Goal: Task Accomplishment & Management: Use online tool/utility

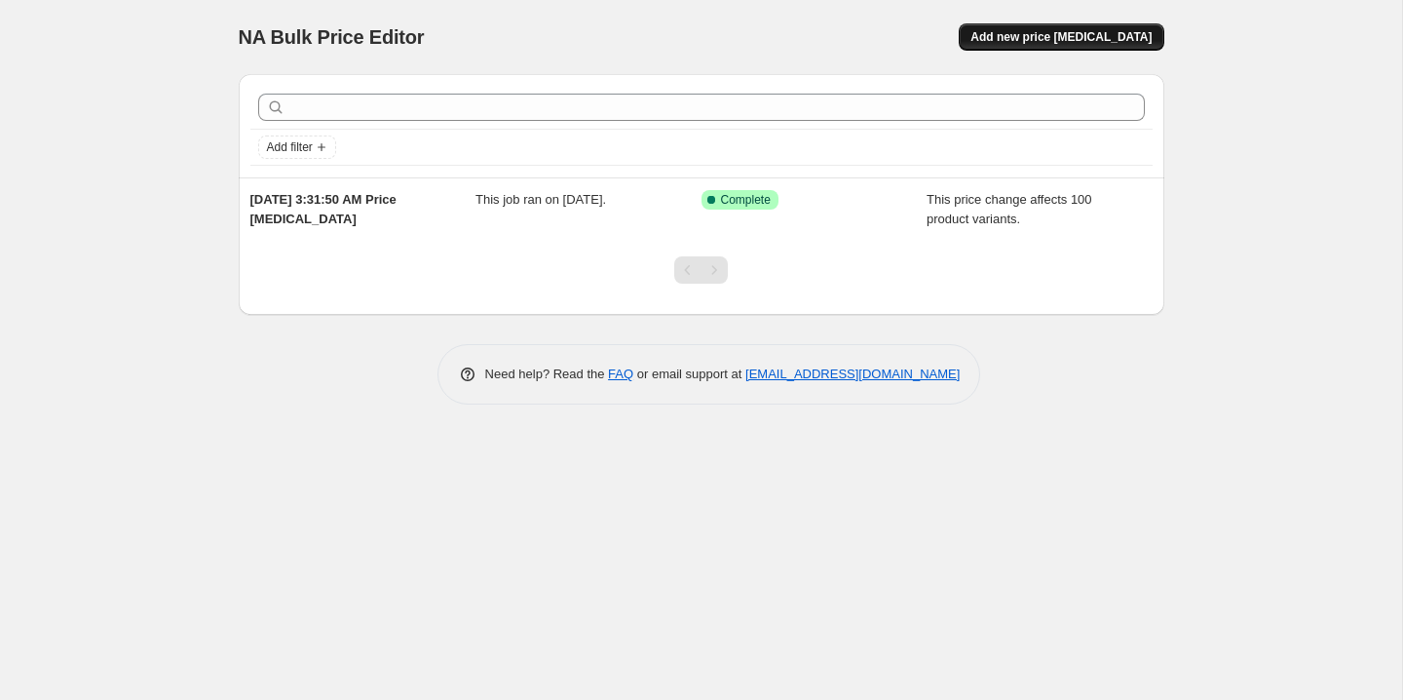
click at [1040, 28] on button "Add new price [MEDICAL_DATA]" at bounding box center [1061, 36] width 205 height 27
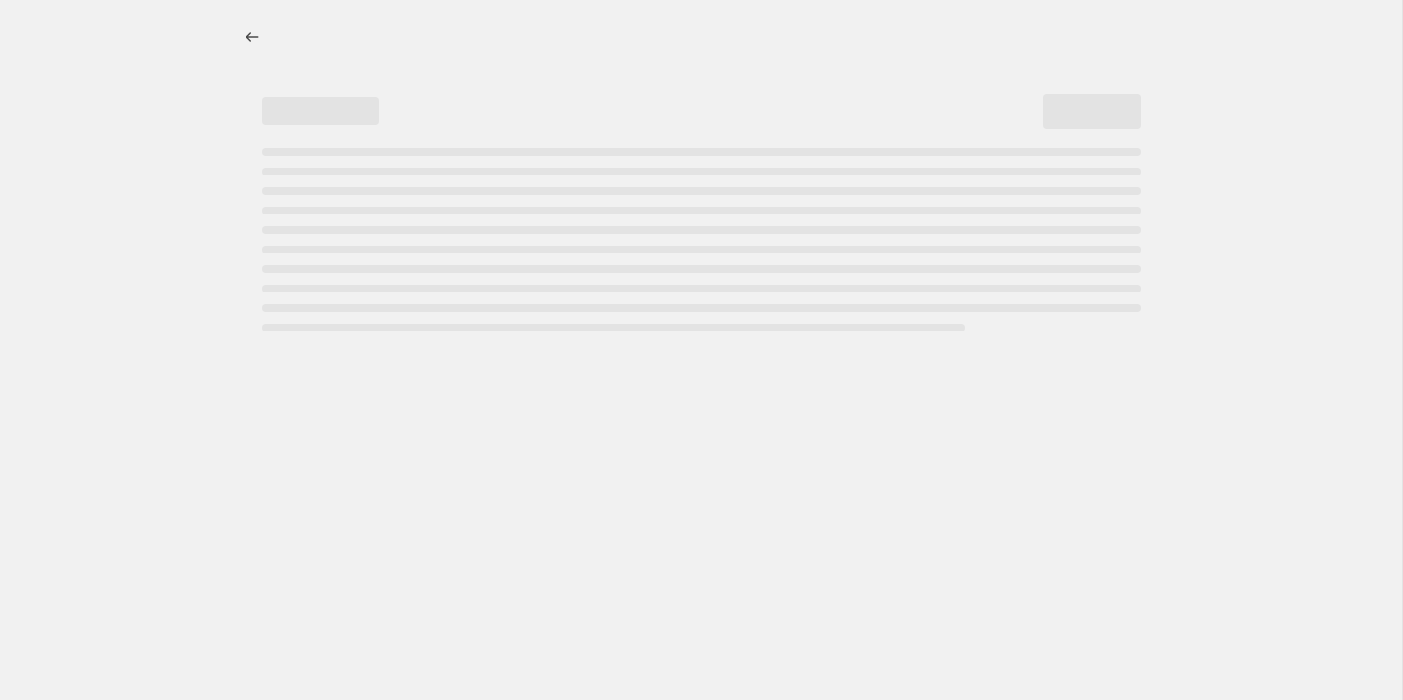
select select "percentage"
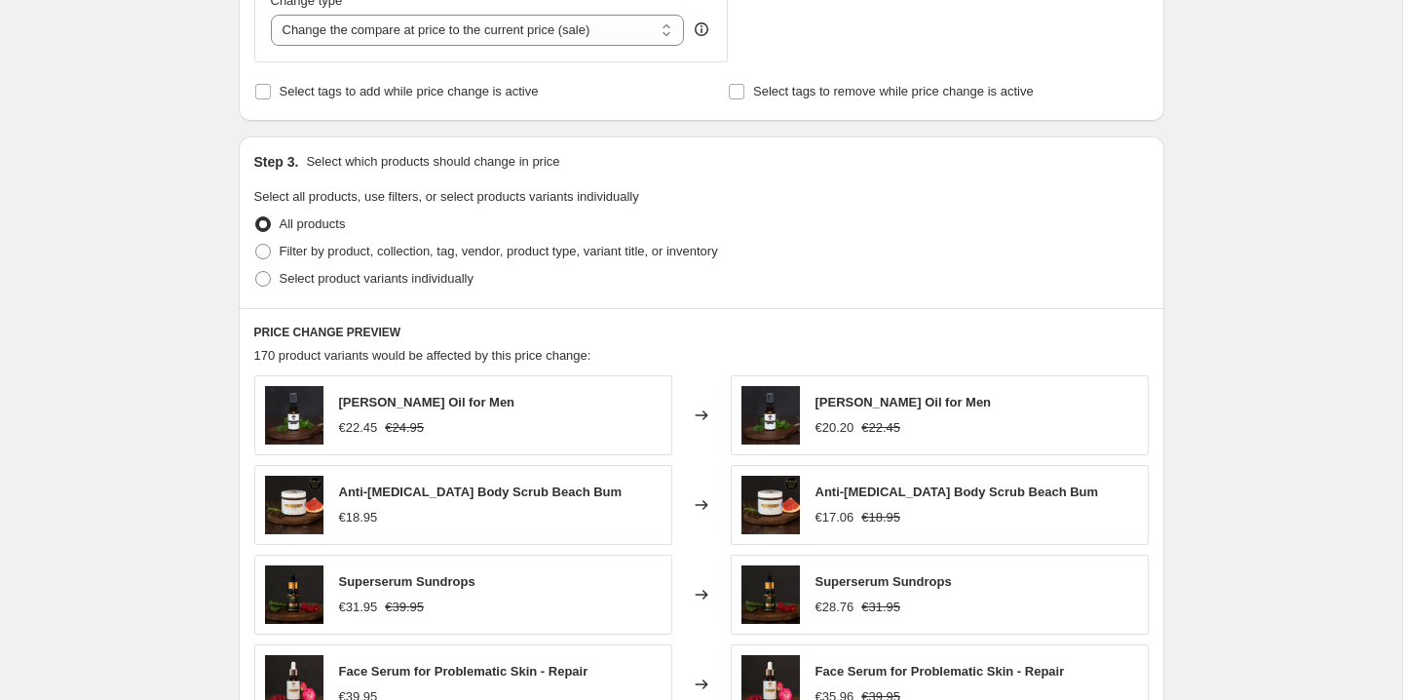
scroll to position [775, 0]
click at [369, 251] on span "Filter by product, collection, tag, vendor, product type, variant title, or inv…" at bounding box center [499, 250] width 439 height 15
click at [256, 244] on input "Filter by product, collection, tag, vendor, product type, variant title, or inv…" at bounding box center [255, 243] width 1 height 1
radio input "true"
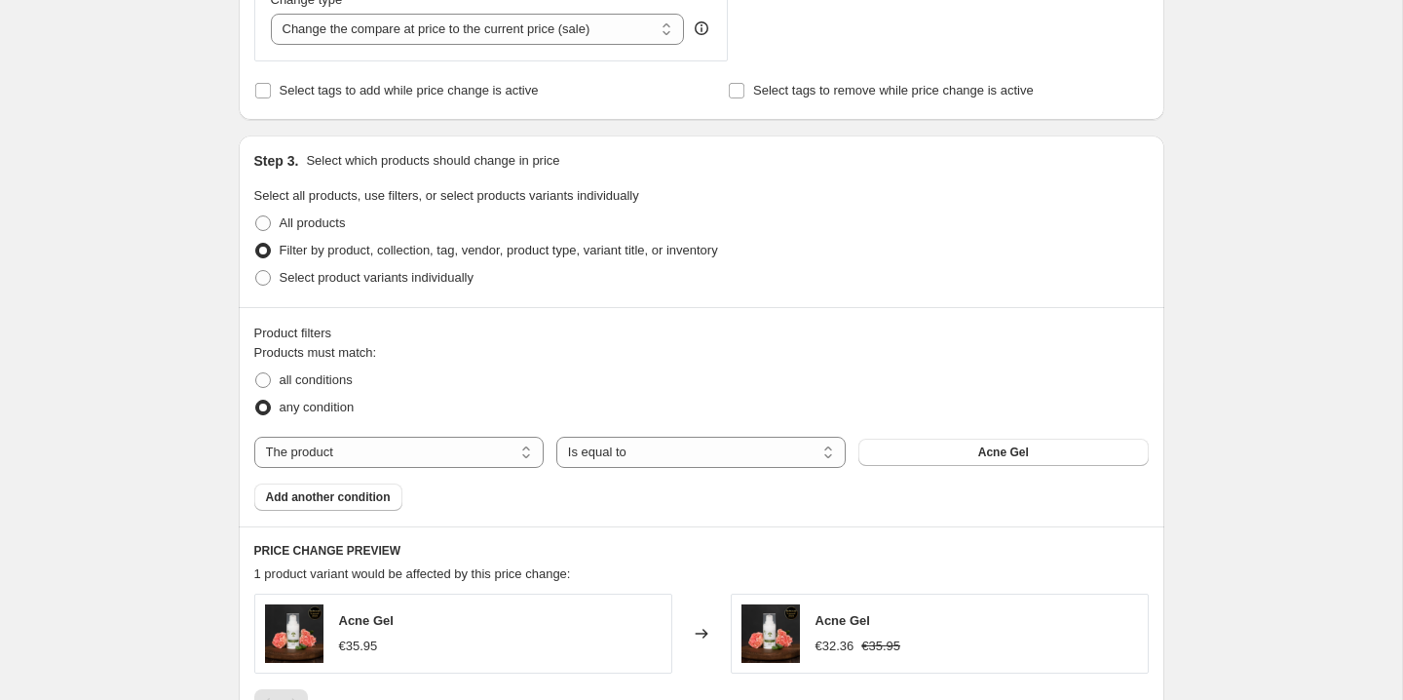
scroll to position [864, 0]
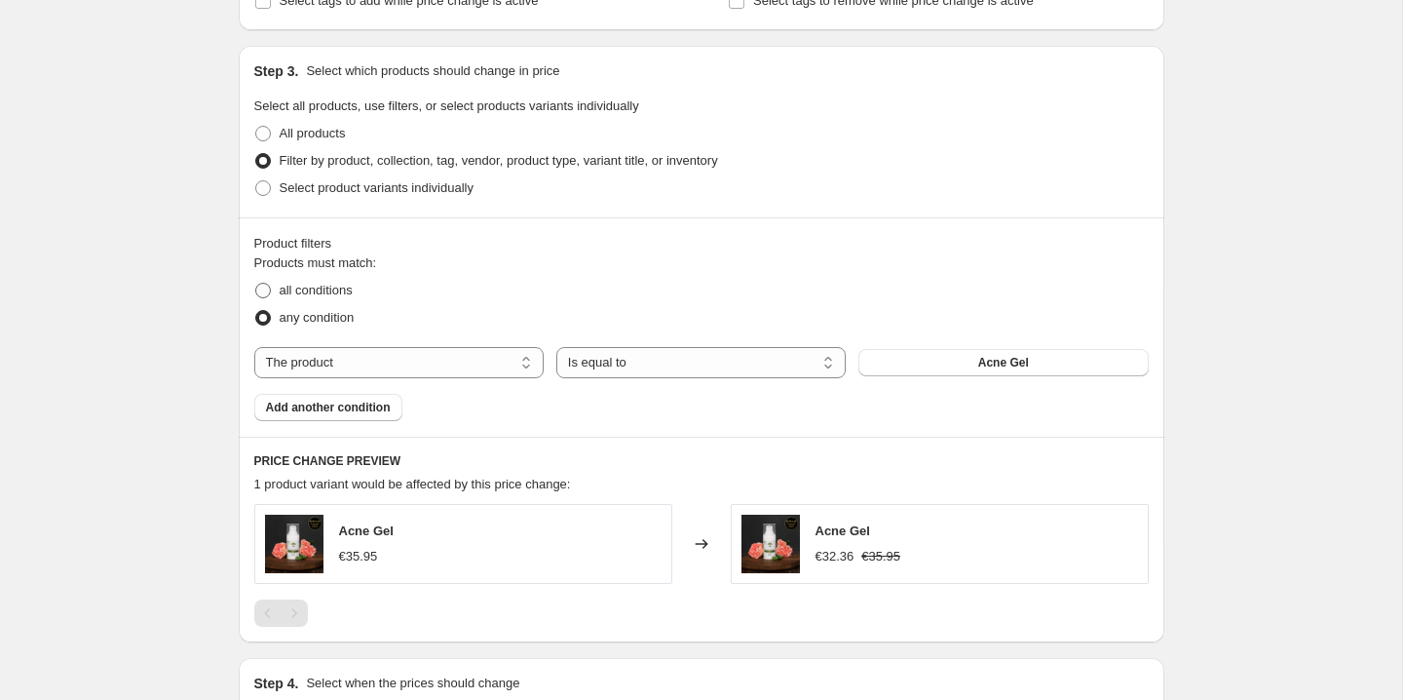
click at [322, 290] on span "all conditions" at bounding box center [316, 290] width 73 height 15
click at [256, 284] on input "all conditions" at bounding box center [255, 283] width 1 height 1
radio input "true"
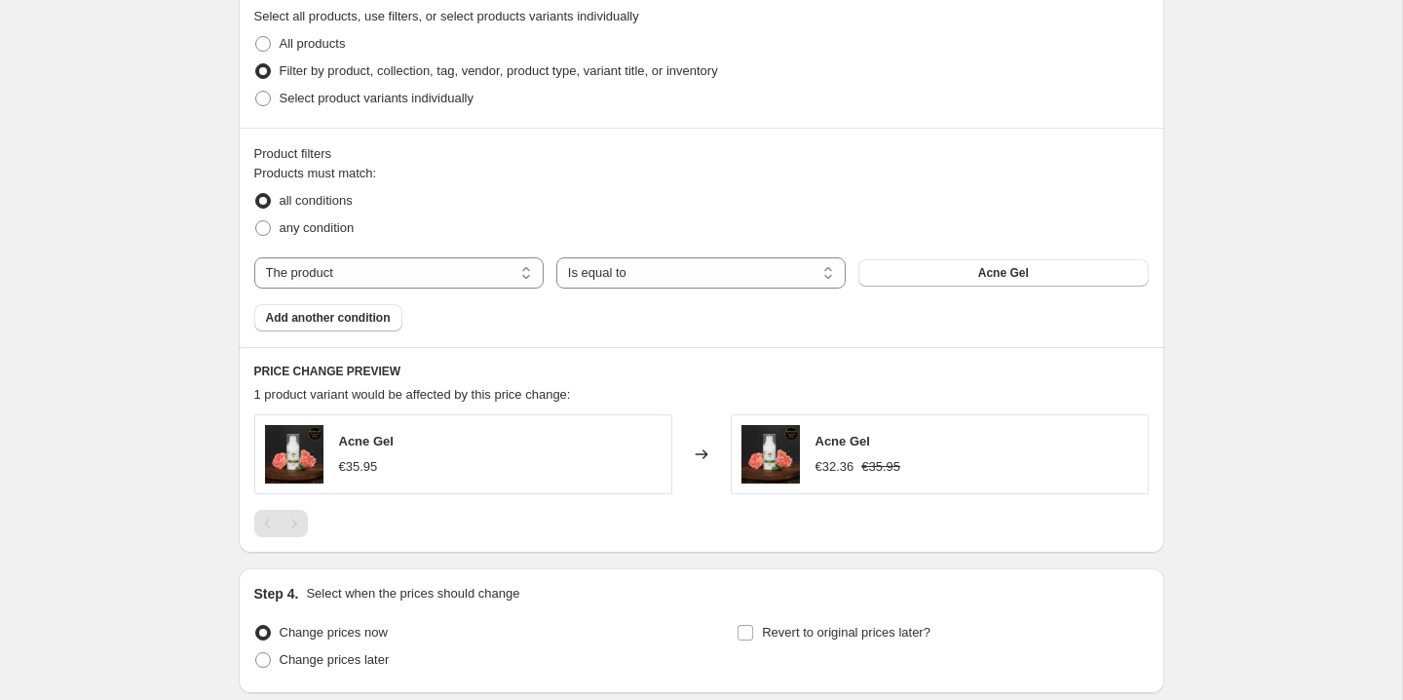
scroll to position [957, 0]
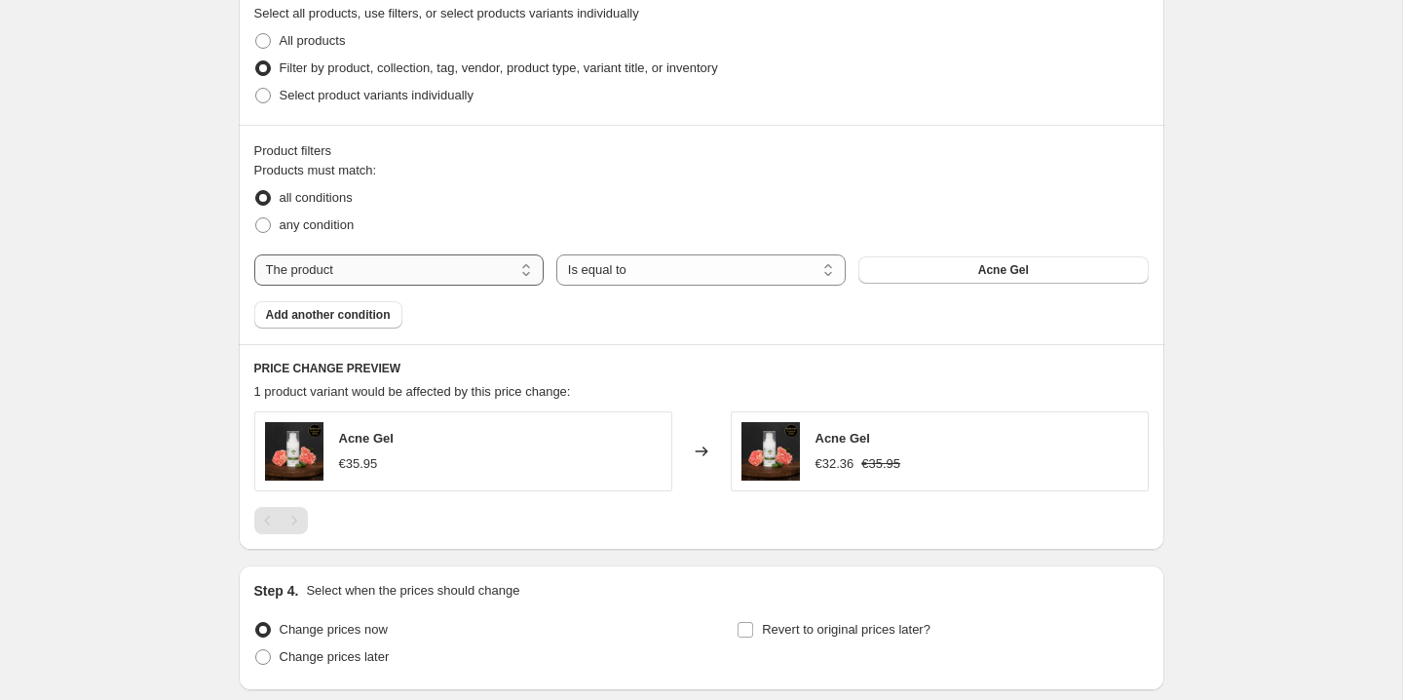
click at [444, 274] on select "The product The product's collection The product's vendor The product's type Th…" at bounding box center [398, 269] width 289 height 31
select select "vendor"
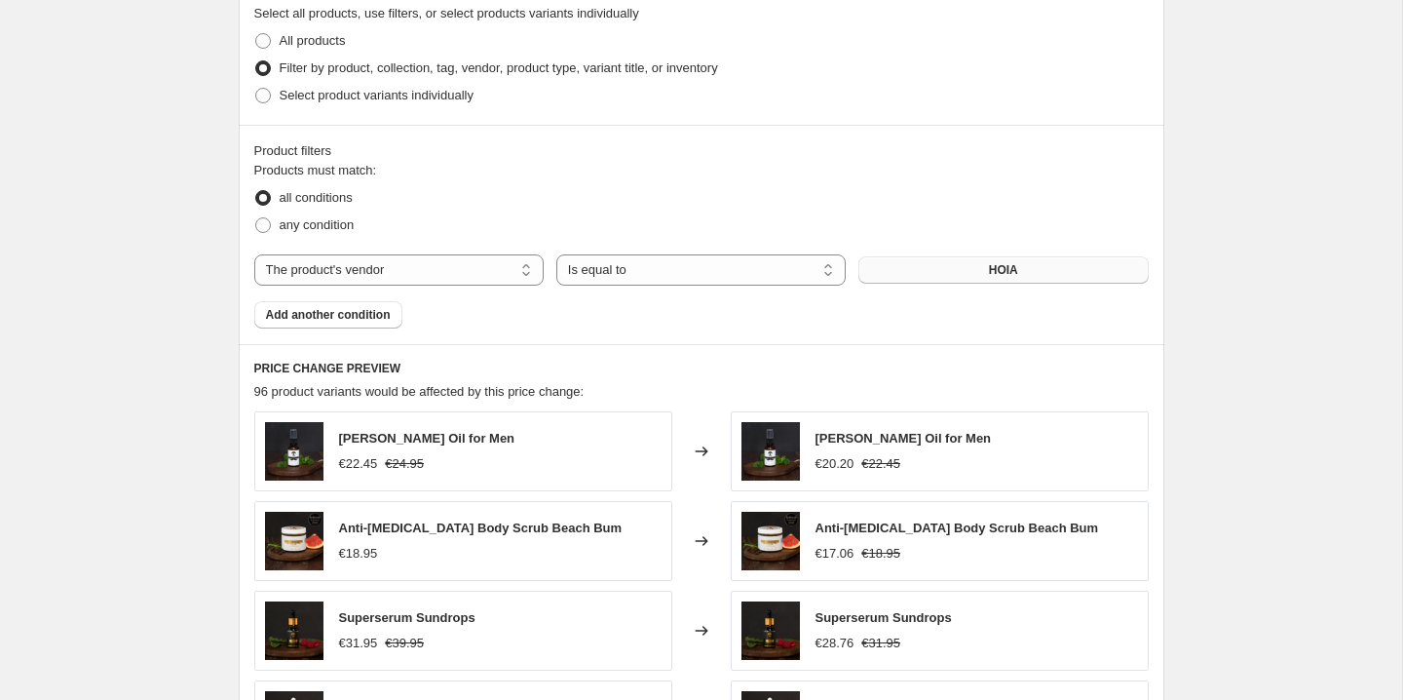
click at [1028, 274] on button "HOIA" at bounding box center [1003, 269] width 289 height 27
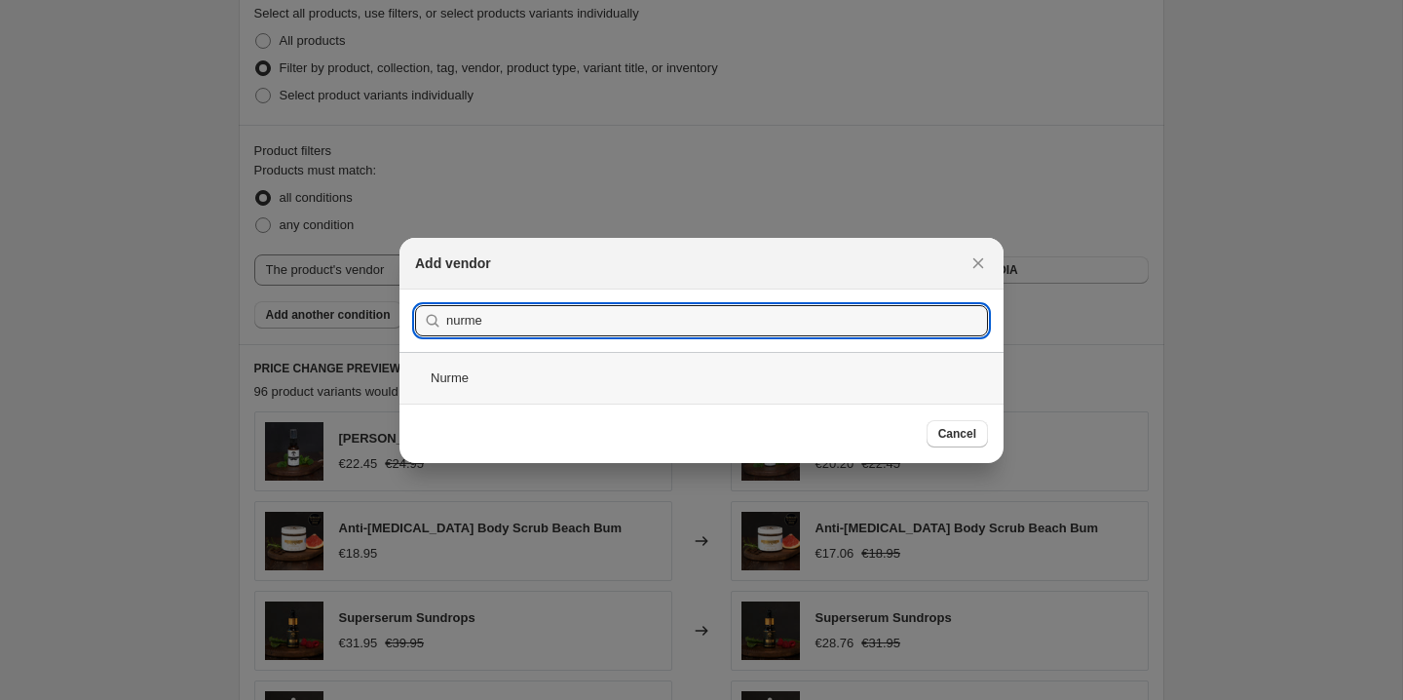
type input "nurme"
click at [538, 370] on div "Nurme" at bounding box center [702, 378] width 604 height 52
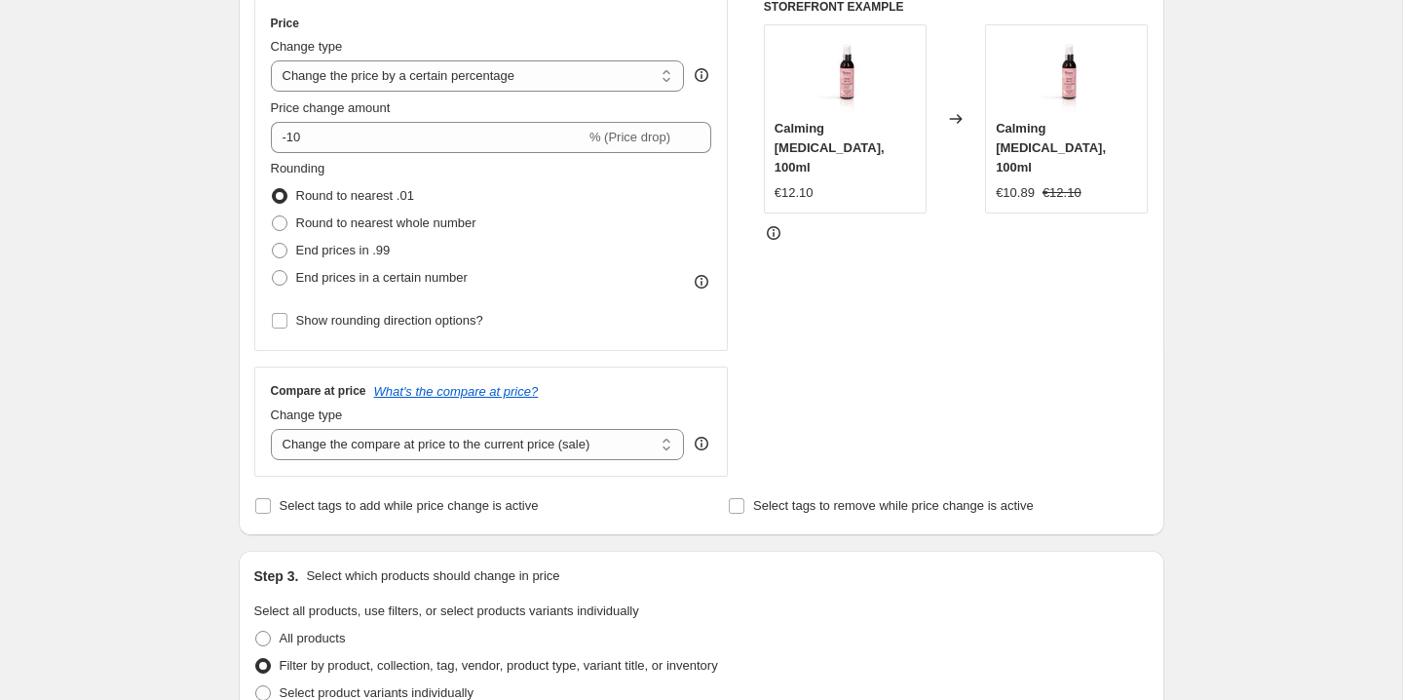
scroll to position [354, 0]
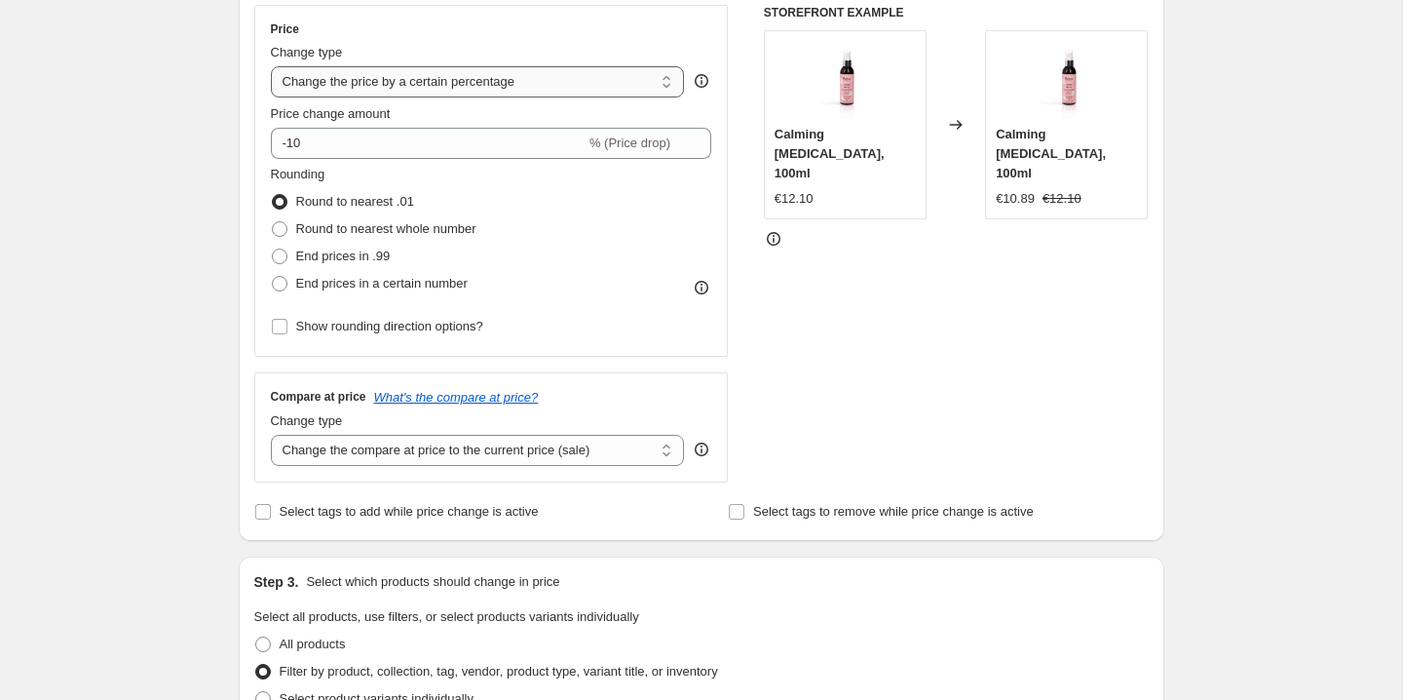
click at [431, 88] on select "Change the price to a certain amount Change the price by a certain amount Chang…" at bounding box center [478, 81] width 414 height 31
select select "pc"
type input "50"
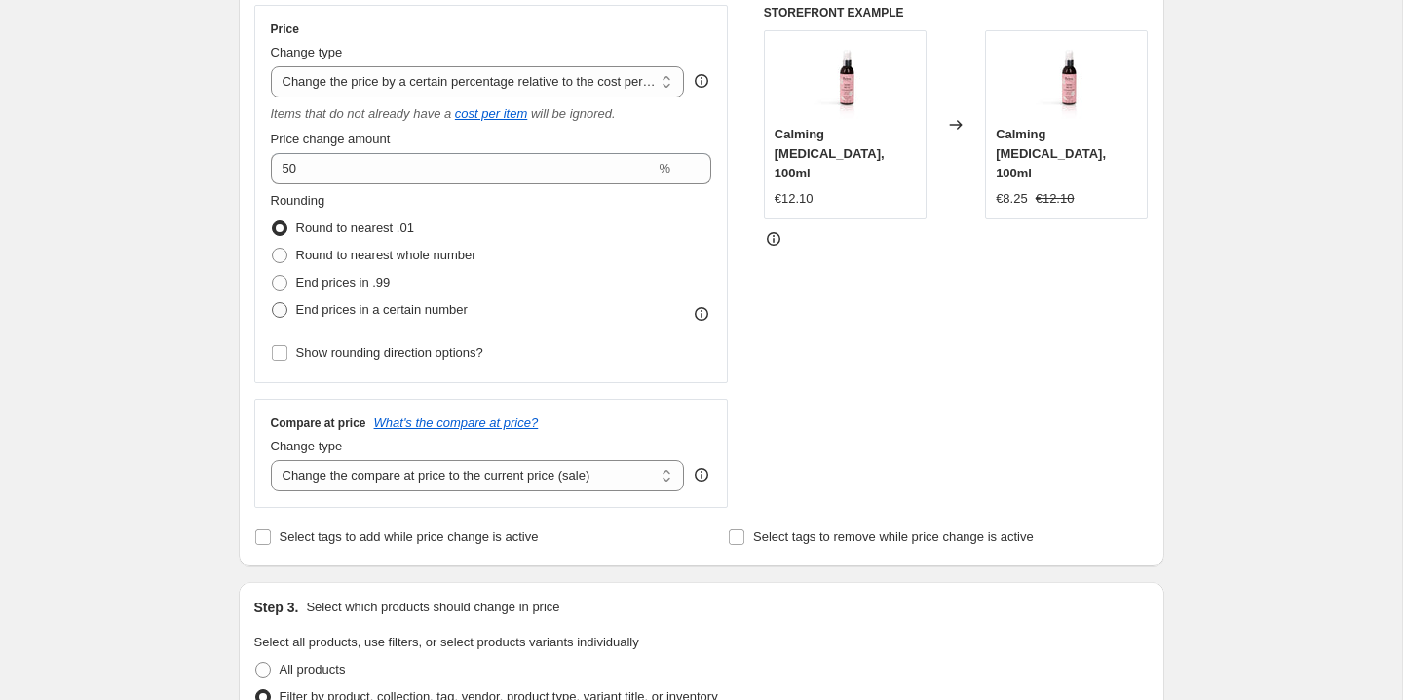
click at [357, 313] on span "End prices in a certain number" at bounding box center [382, 309] width 172 height 15
click at [273, 303] on input "End prices in a certain number" at bounding box center [272, 302] width 1 height 1
radio input "true"
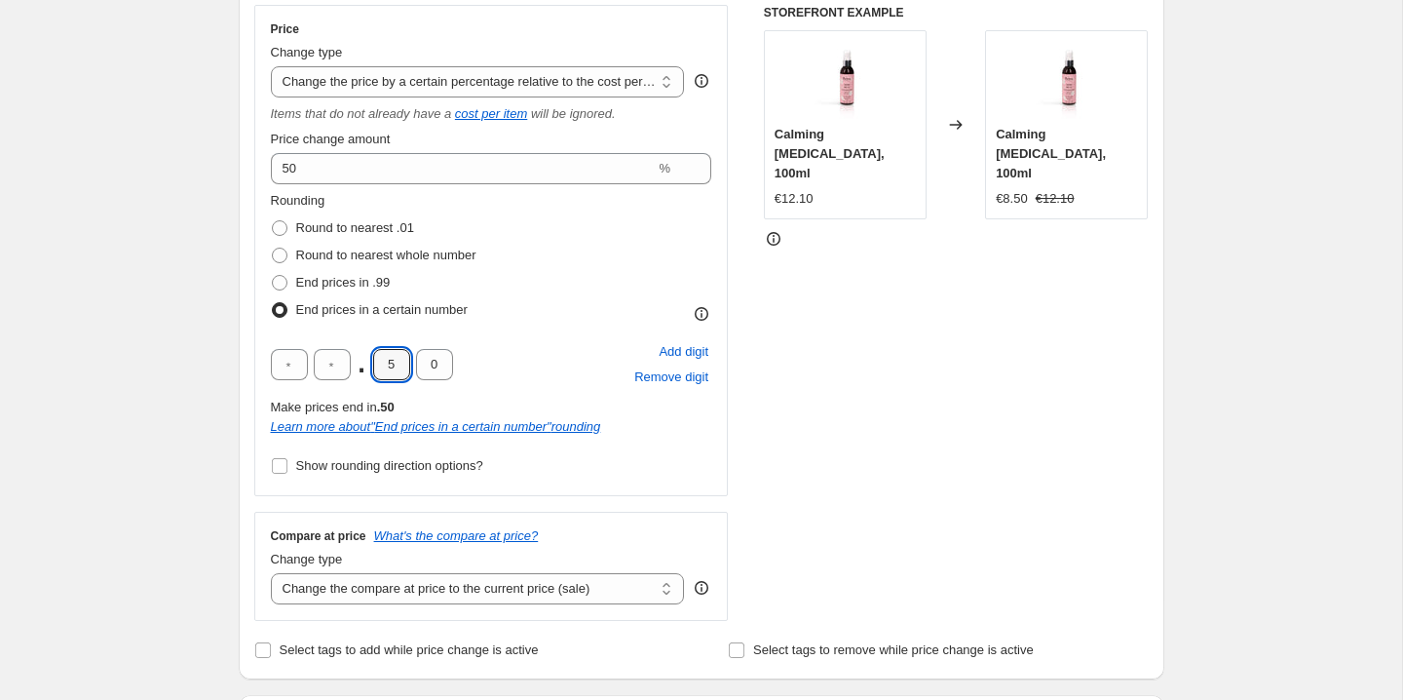
drag, startPoint x: 397, startPoint y: 361, endPoint x: 364, endPoint y: 360, distance: 33.1
click at [366, 361] on div ". 5 0" at bounding box center [362, 364] width 182 height 31
type input "9"
type input "5"
click at [537, 363] on div ". 9 5 Add digit Remove digit" at bounding box center [491, 364] width 441 height 51
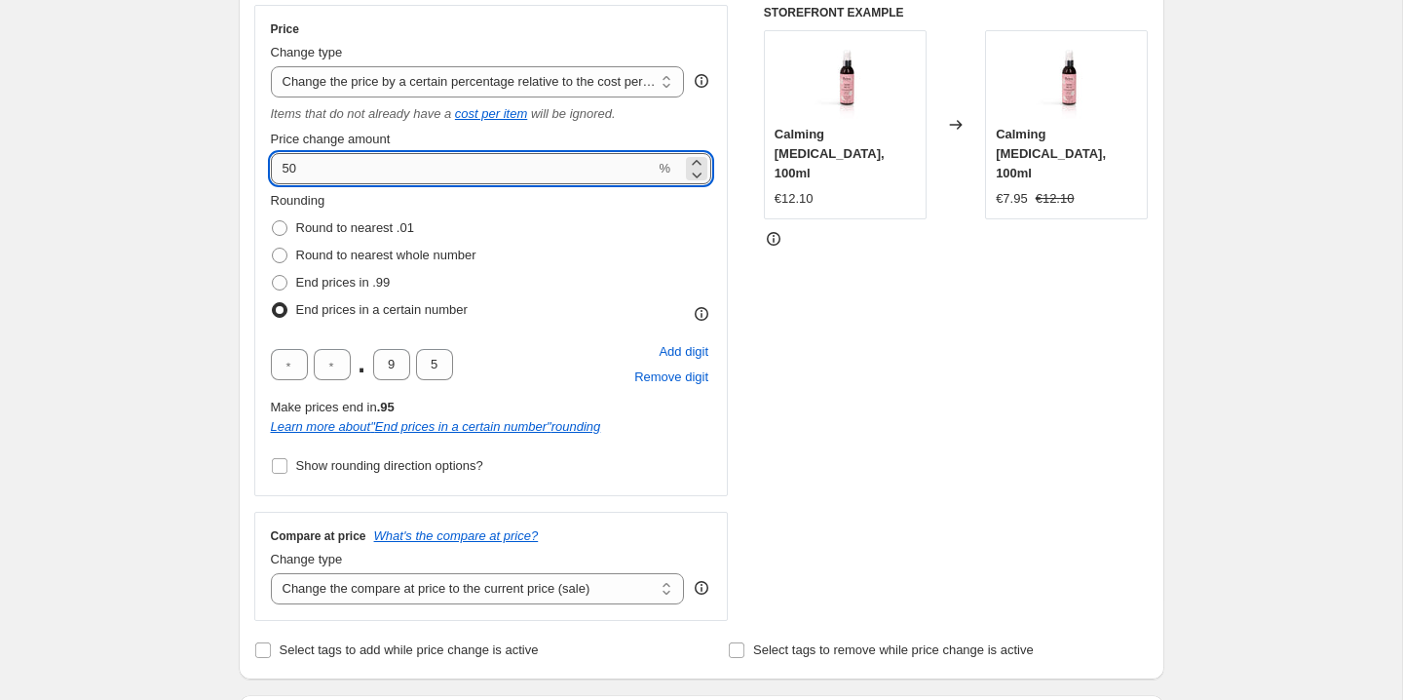
click at [383, 172] on input "50" at bounding box center [463, 168] width 385 height 31
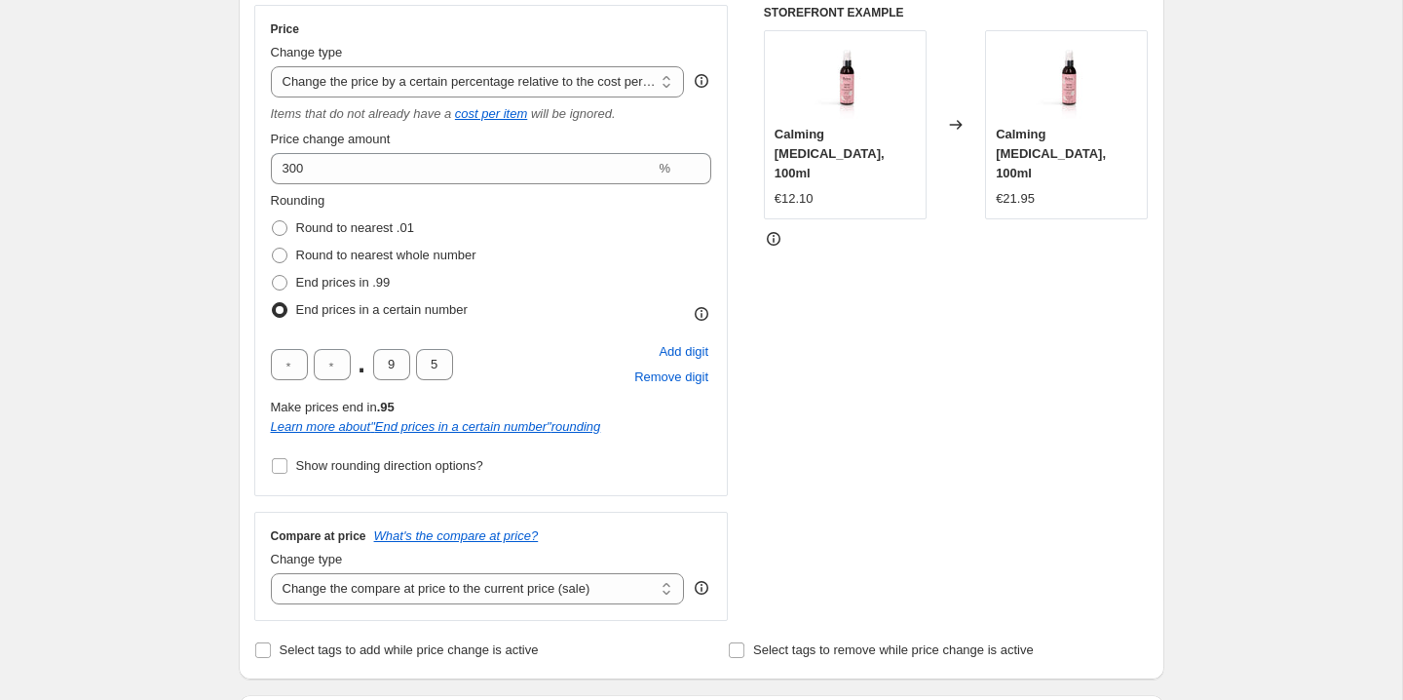
click at [584, 211] on div "Rounding Round to nearest .01 Round to nearest whole number End prices in .99 E…" at bounding box center [491, 257] width 441 height 133
click at [382, 83] on select "Change the price to a certain amount Change the price by a certain amount Chang…" at bounding box center [478, 81] width 414 height 31
click at [271, 66] on select "Change the price to a certain amount Change the price by a certain amount Chang…" at bounding box center [478, 81] width 414 height 31
click at [775, 229] on icon at bounding box center [773, 238] width 19 height 19
click at [771, 229] on icon at bounding box center [773, 238] width 19 height 19
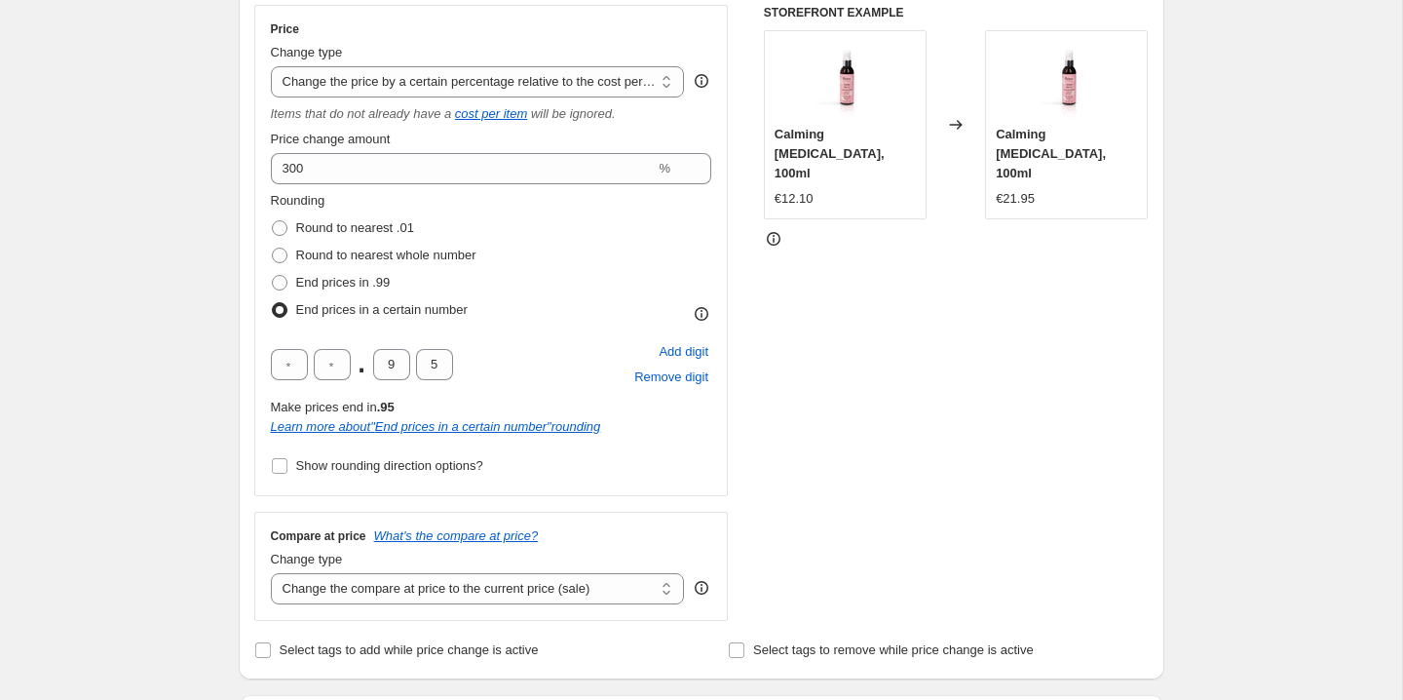
click at [846, 243] on div "STOREFRONT EXAMPLE Calming Baby Oil, 100ml €12.10 Changed to Calming Baby Oil, …" at bounding box center [956, 313] width 385 height 616
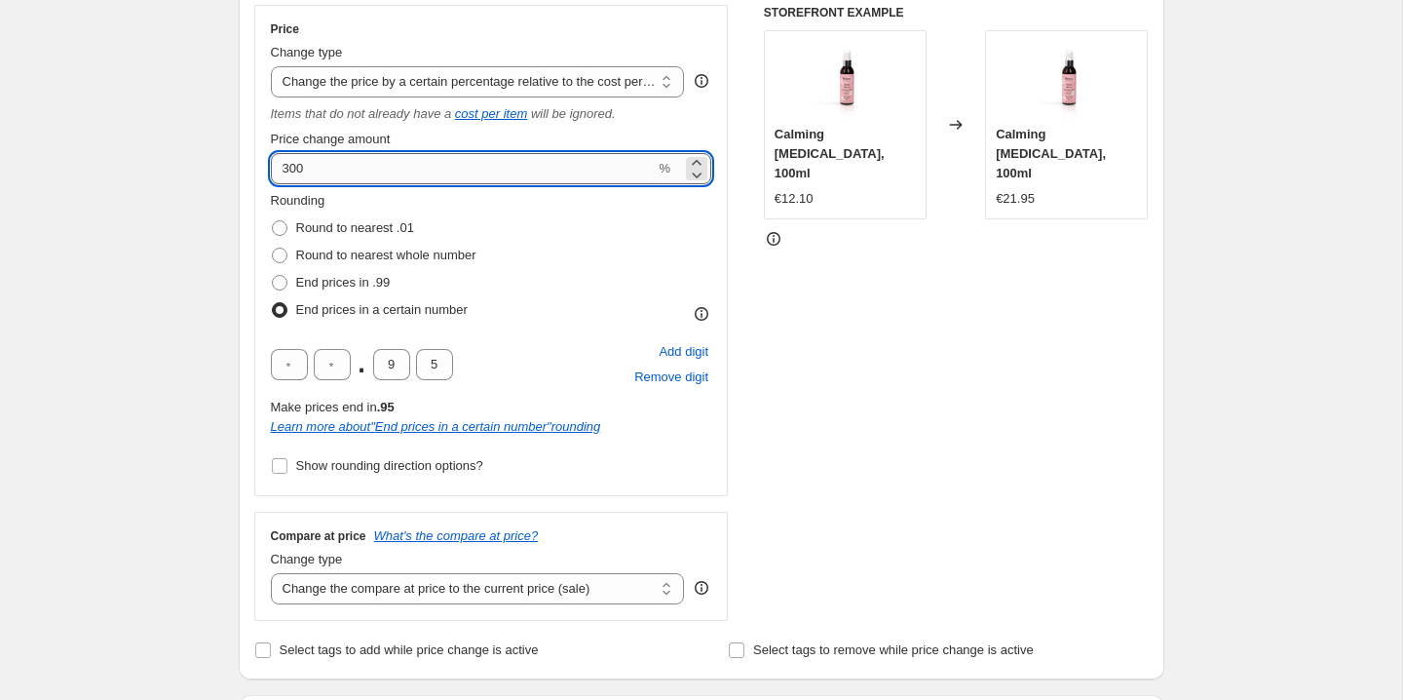
click at [350, 164] on input "300" at bounding box center [463, 168] width 385 height 31
click at [336, 182] on input "300" at bounding box center [463, 168] width 385 height 31
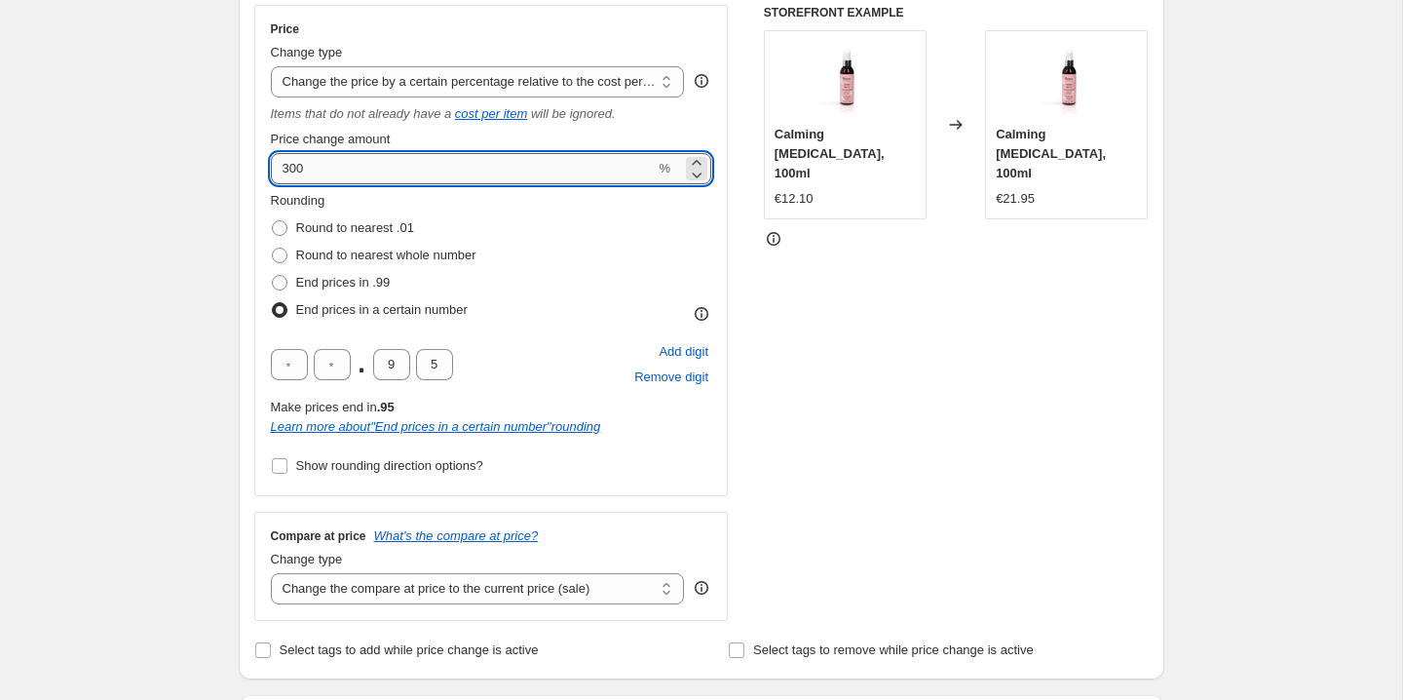
click at [336, 182] on input "300" at bounding box center [463, 168] width 385 height 31
type input "100"
click at [854, 301] on div "STOREFRONT EXAMPLE Calming Baby Oil, 100ml €12.10 Changed to Calming Baby Oil, …" at bounding box center [956, 313] width 385 height 616
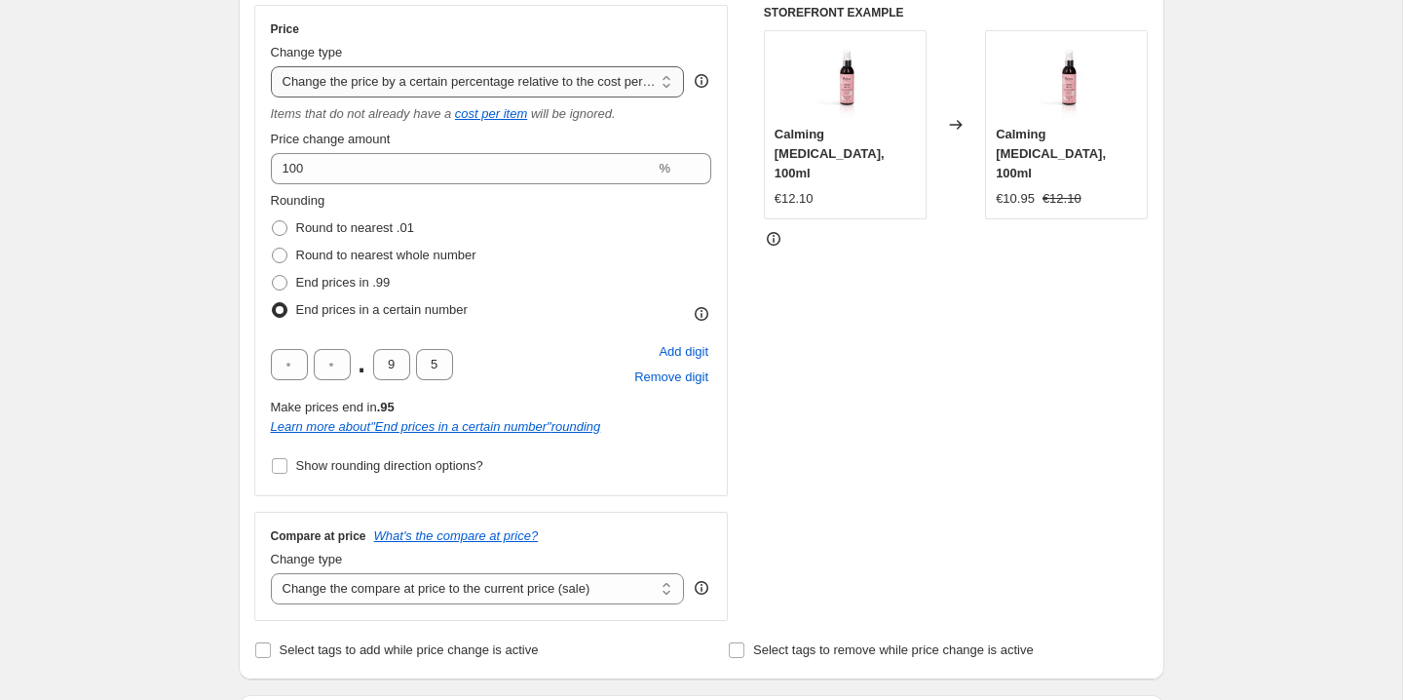
click at [564, 78] on select "Change the price to a certain amount Change the price by a certain amount Chang…" at bounding box center [478, 81] width 414 height 31
click at [271, 66] on select "Change the price to a certain amount Change the price by a certain amount Chang…" at bounding box center [478, 81] width 414 height 31
click at [468, 467] on span "Show rounding direction options?" at bounding box center [389, 465] width 187 height 15
click at [287, 467] on input "Show rounding direction options?" at bounding box center [280, 466] width 16 height 16
checkbox input "true"
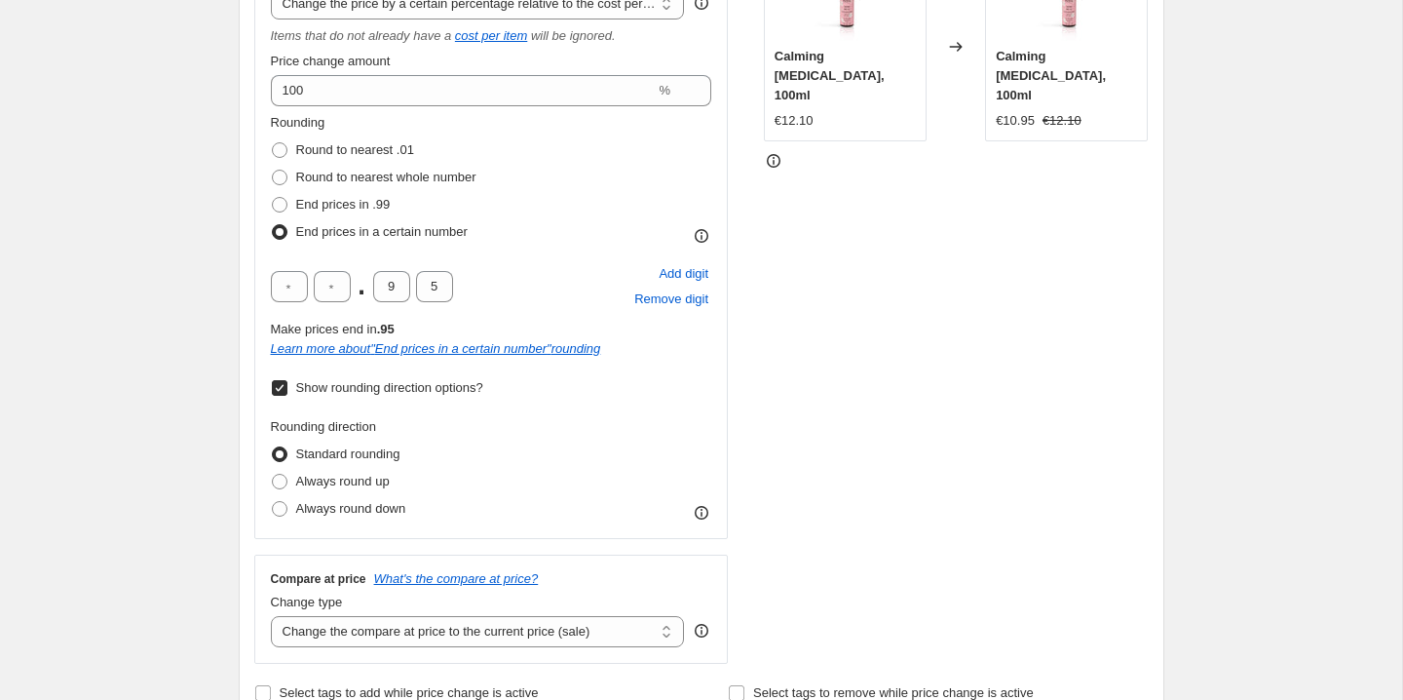
scroll to position [440, 0]
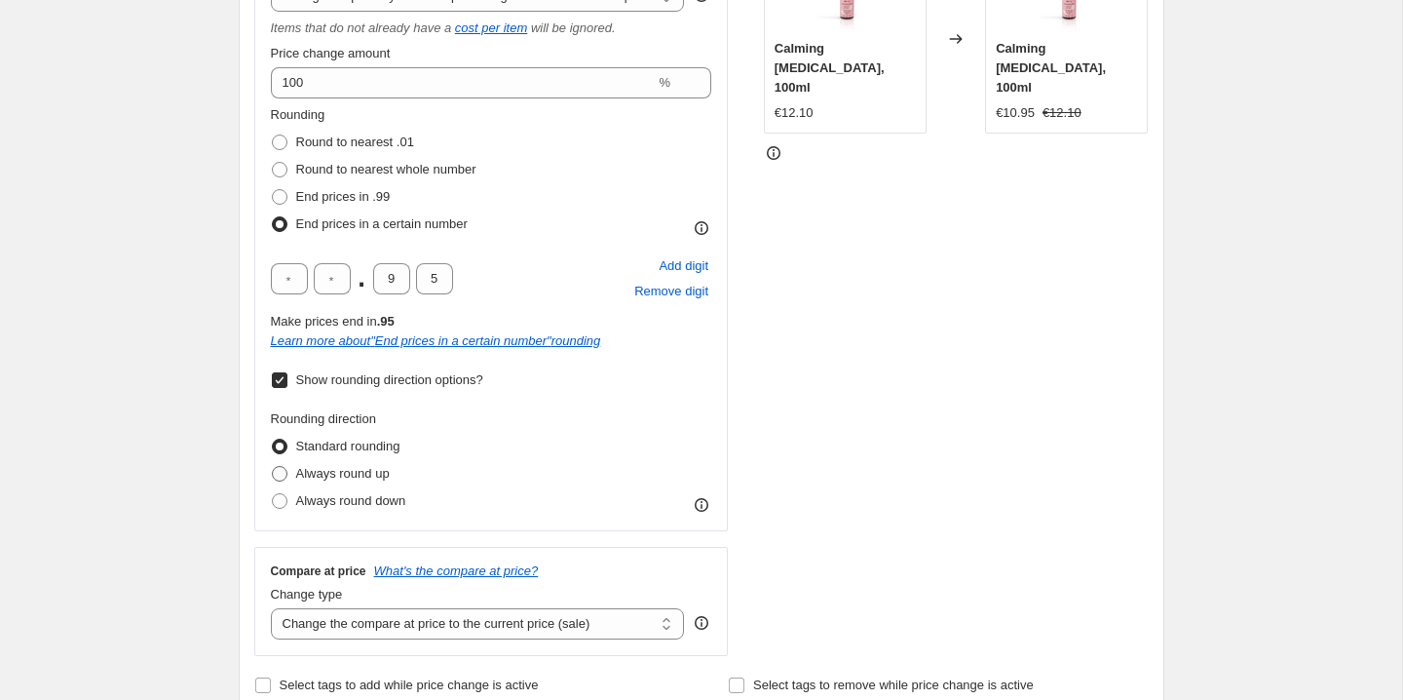
click at [373, 479] on span "Always round up" at bounding box center [343, 473] width 94 height 15
click at [273, 467] on input "Always round up" at bounding box center [272, 466] width 1 height 1
radio input "true"
click at [387, 444] on span "Standard rounding" at bounding box center [348, 446] width 104 height 15
click at [273, 440] on input "Standard rounding" at bounding box center [272, 439] width 1 height 1
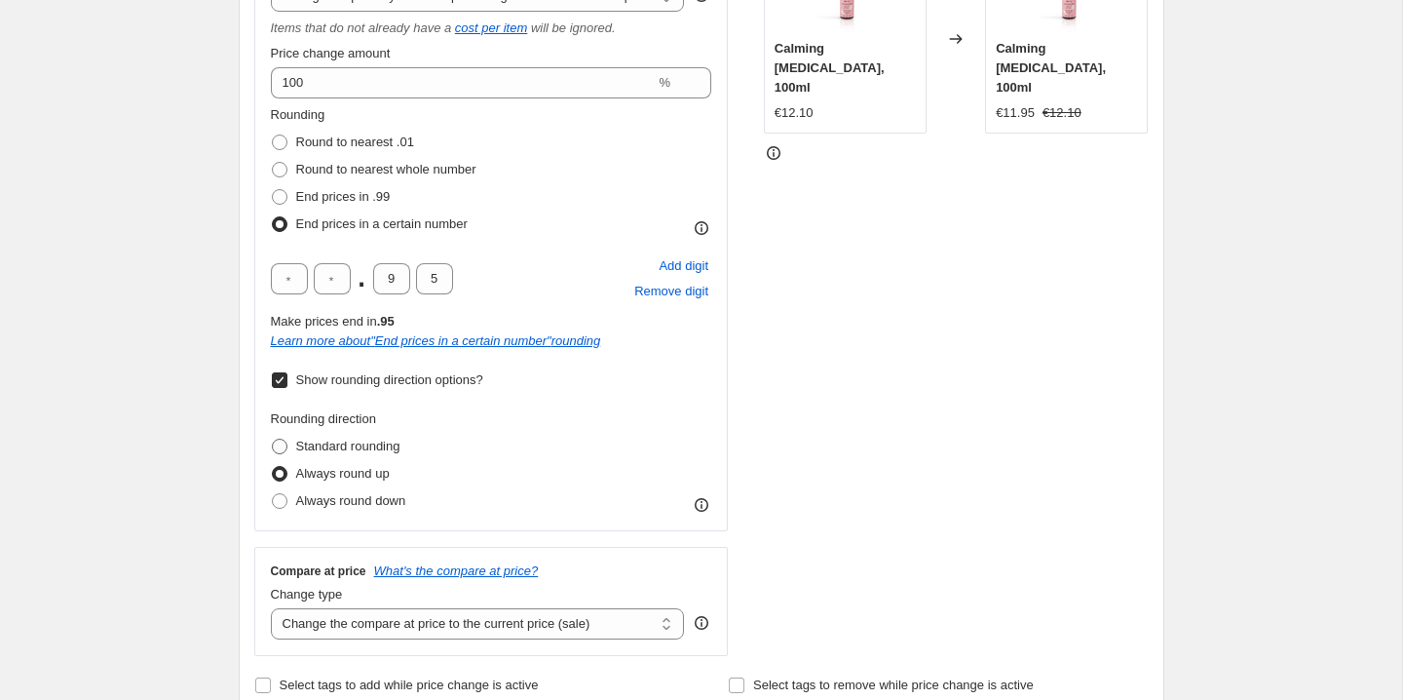
radio input "true"
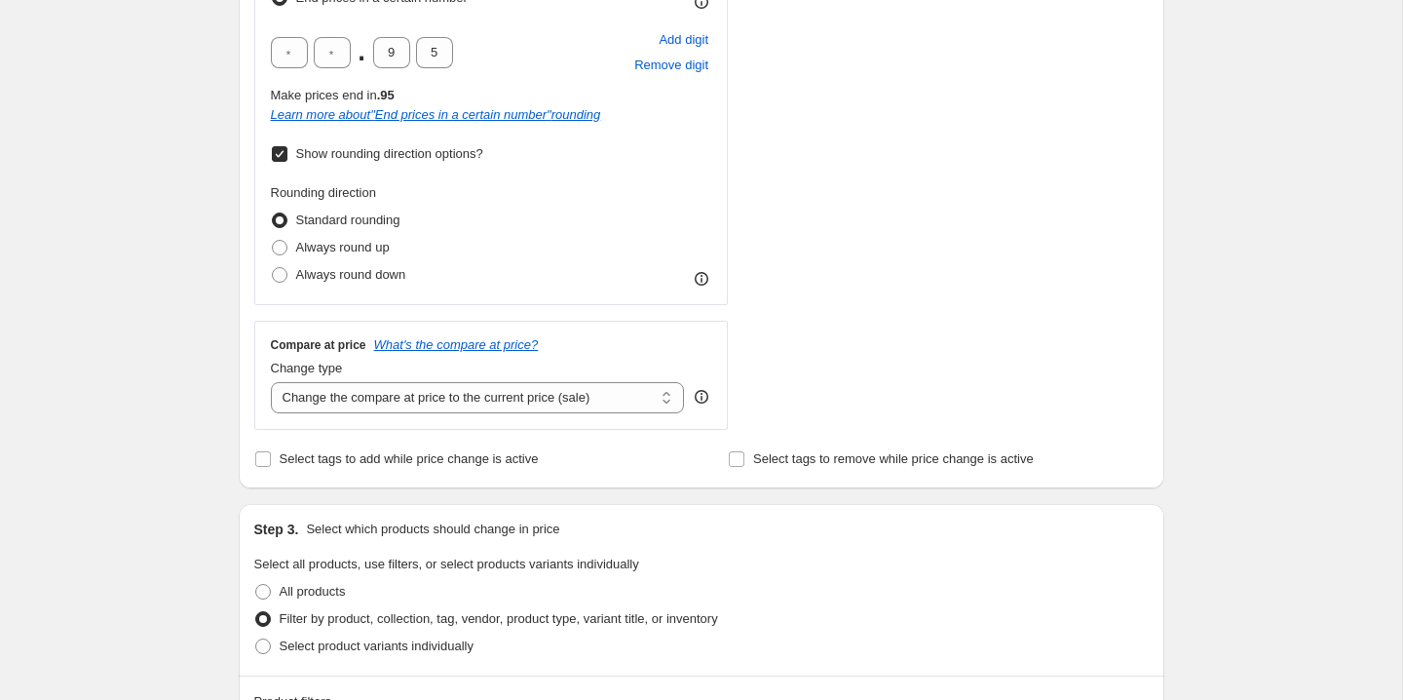
scroll to position [670, 0]
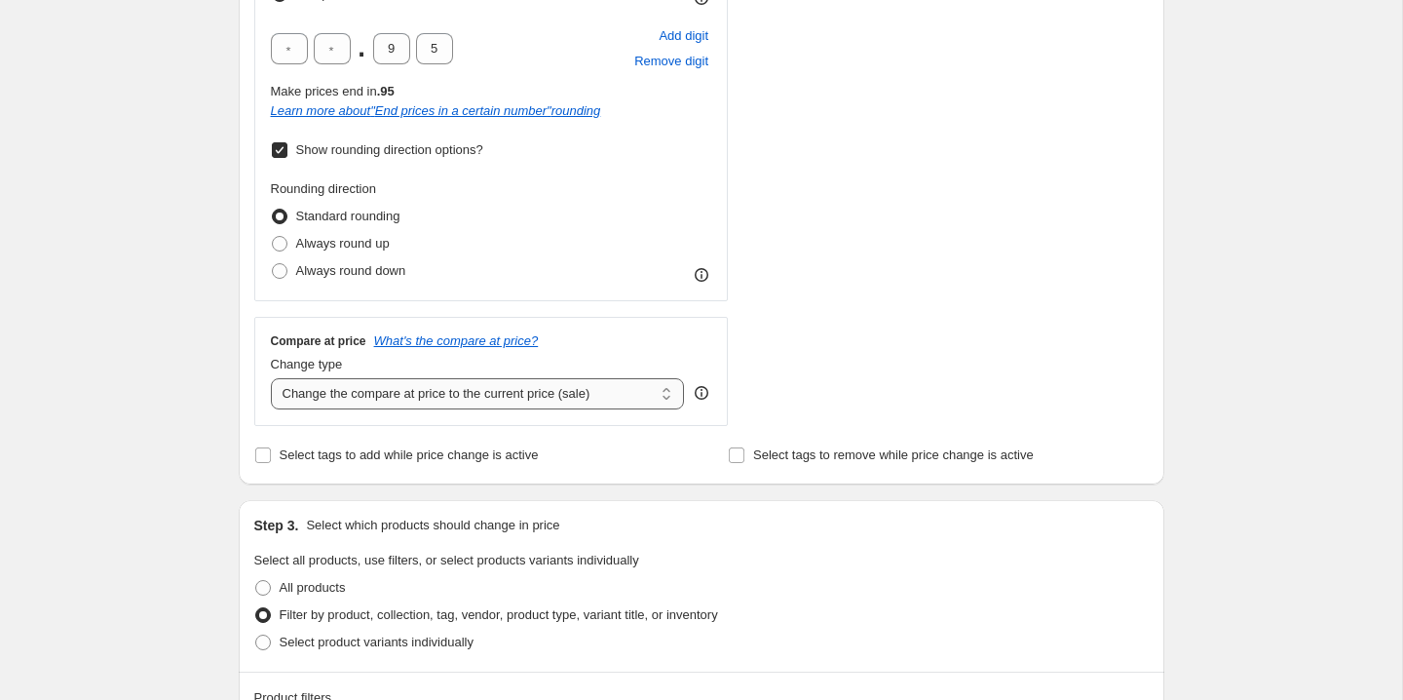
click at [531, 400] on select "Change the compare at price to the current price (sale) Change the compare at p…" at bounding box center [478, 393] width 414 height 31
select select "no_change"
click at [271, 378] on select "Change the compare at price to the current price (sale) Change the compare at p…" at bounding box center [478, 393] width 414 height 31
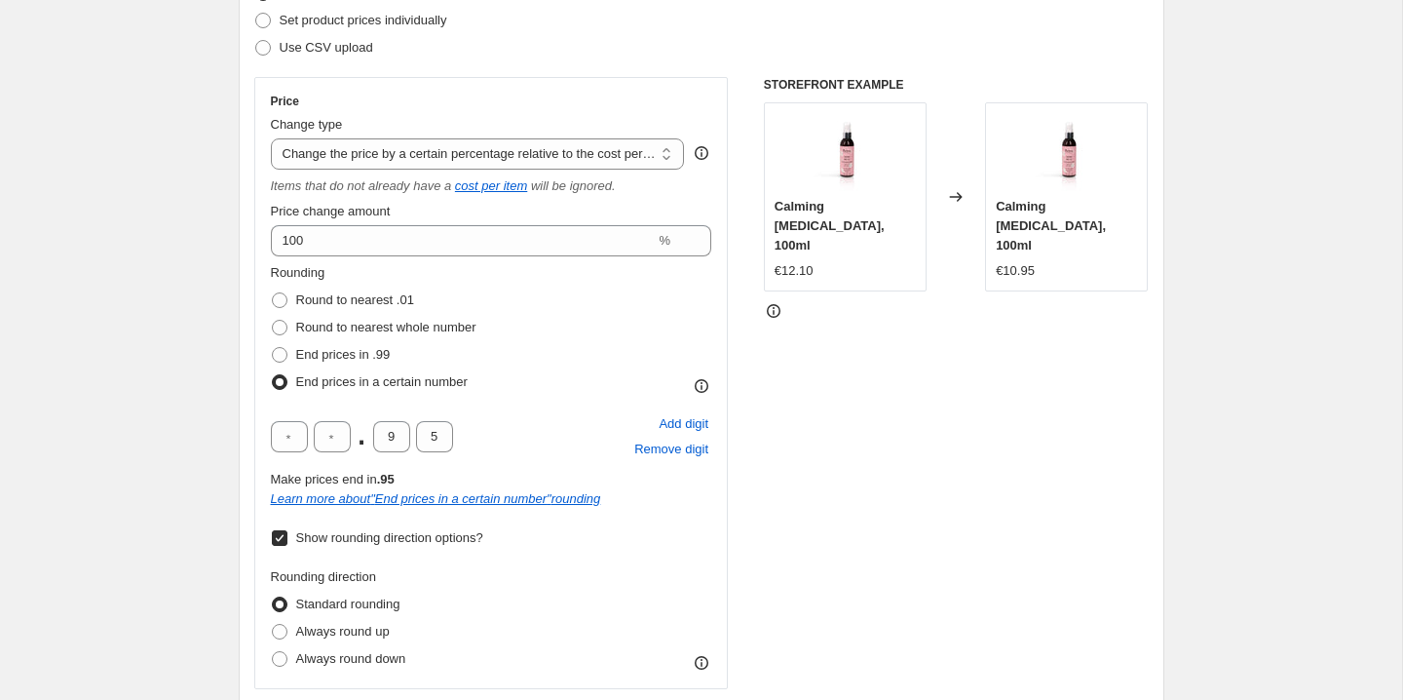
scroll to position [0, 0]
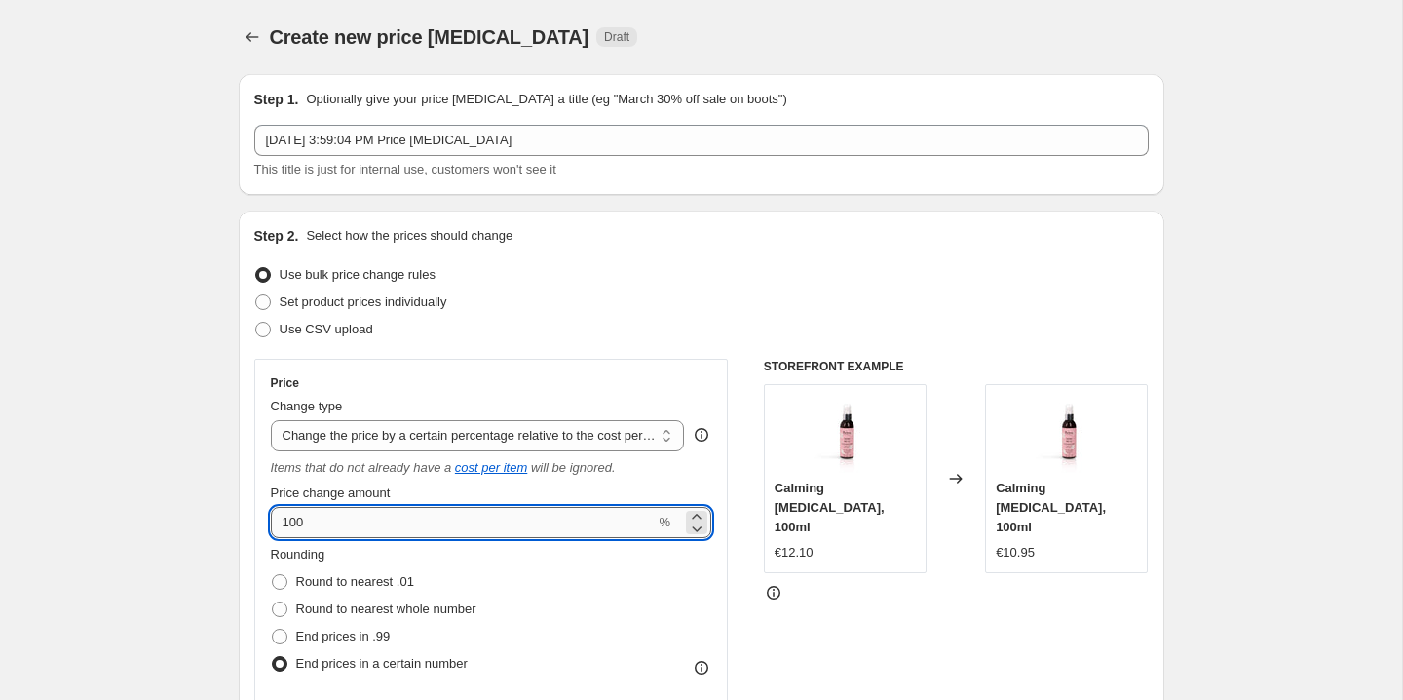
click at [337, 519] on input "100" at bounding box center [463, 522] width 385 height 31
type input "300"
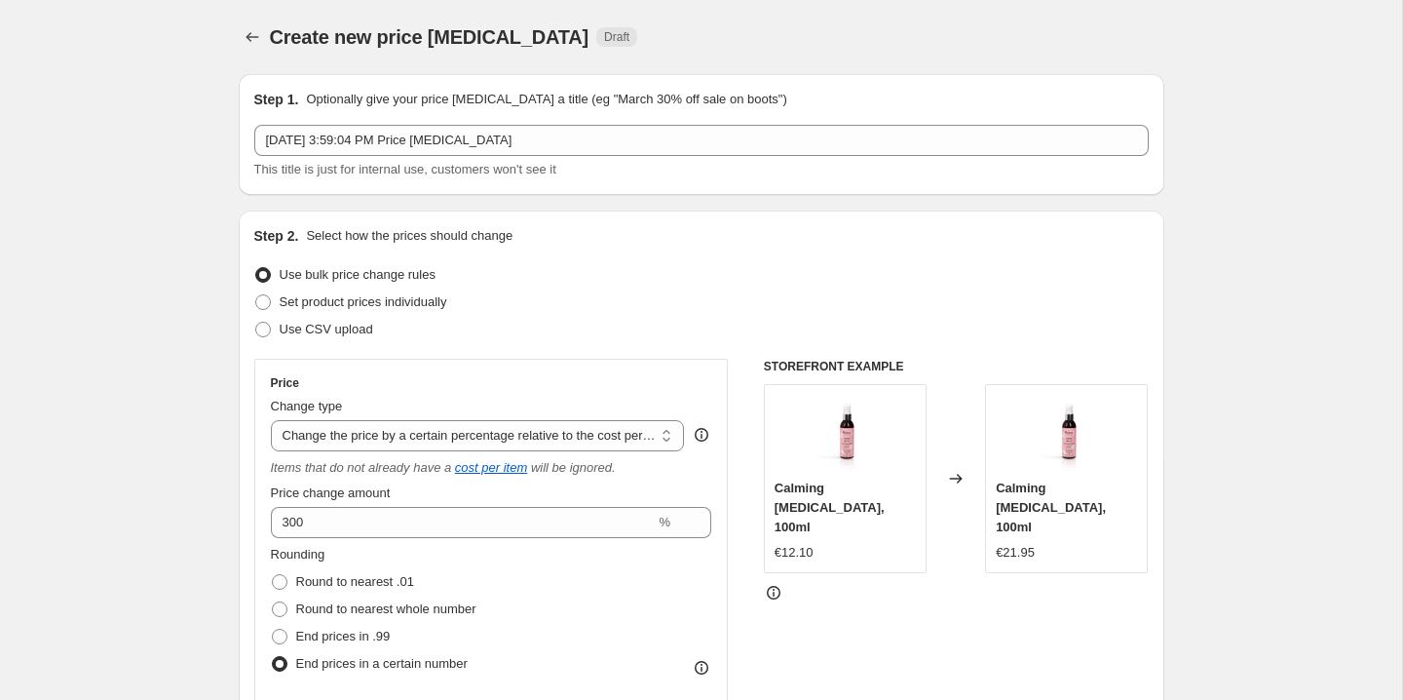
click at [527, 566] on div "Rounding Round to nearest .01 Round to nearest whole number End prices in .99 E…" at bounding box center [491, 611] width 441 height 133
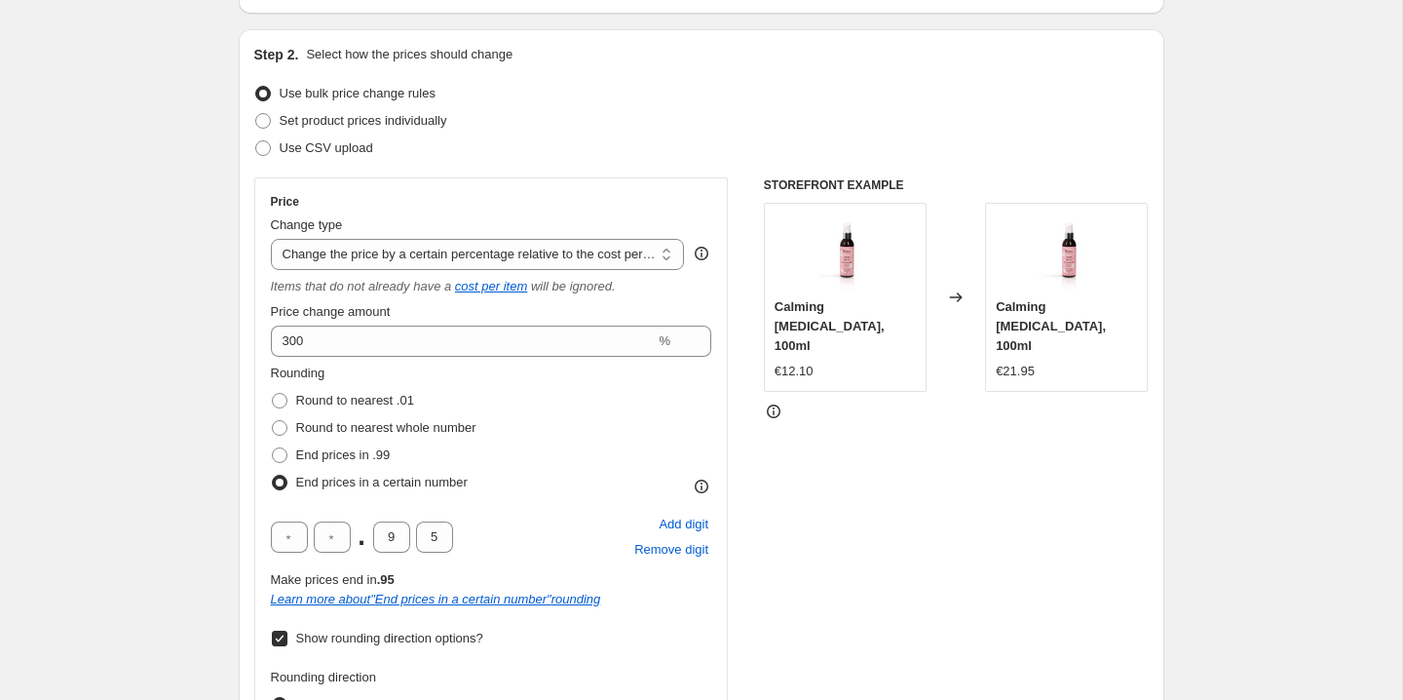
scroll to position [192, 0]
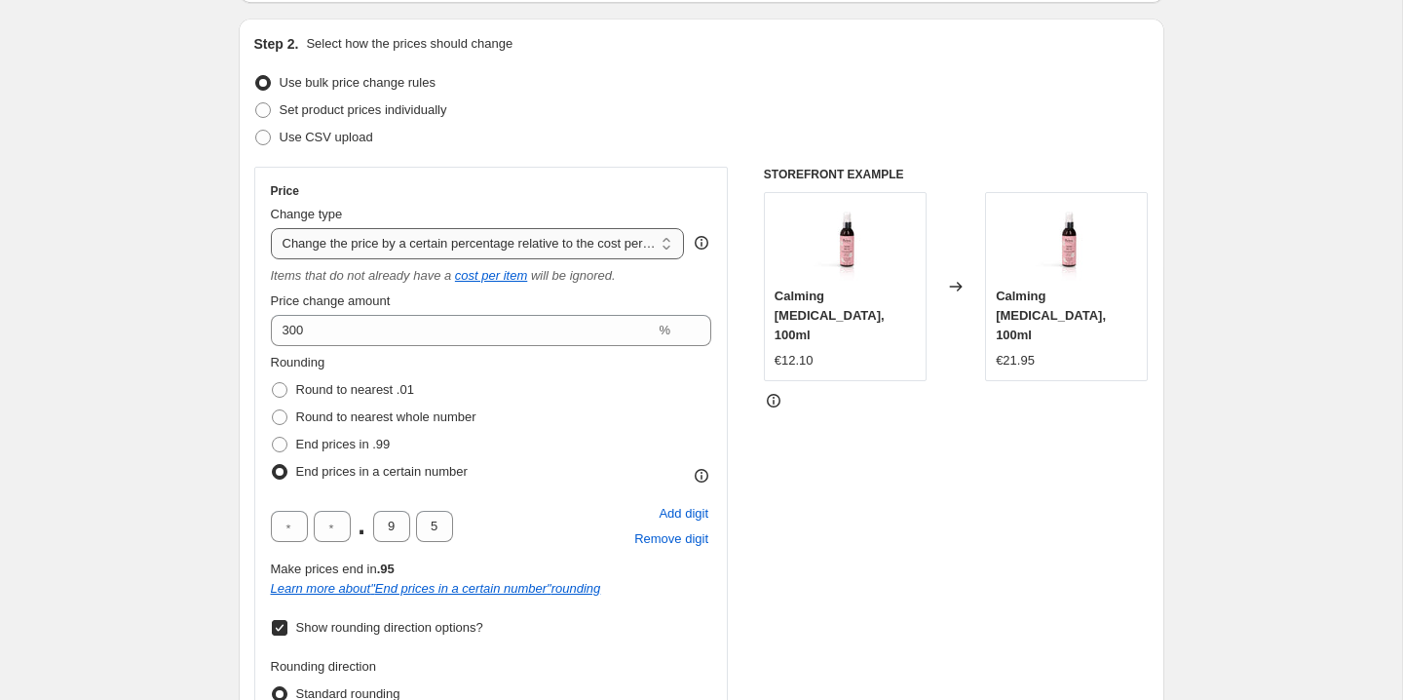
click at [454, 235] on select "Change the price to a certain amount Change the price by a certain amount Chang…" at bounding box center [478, 243] width 414 height 31
select select "margin"
click at [271, 228] on select "Change the price to a certain amount Change the price by a certain amount Chang…" at bounding box center [478, 243] width 414 height 31
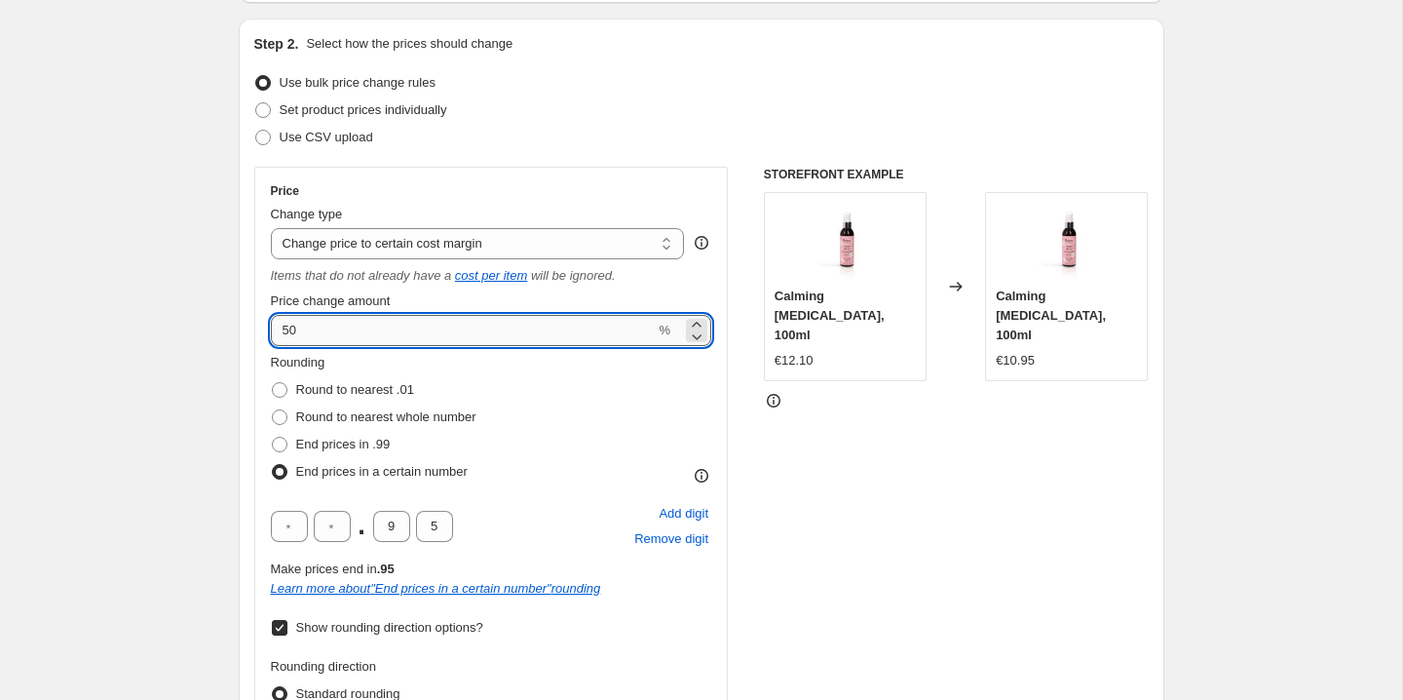
click at [482, 320] on input "50" at bounding box center [463, 330] width 385 height 31
click at [422, 272] on icon "Items that do not already have a" at bounding box center [361, 275] width 181 height 15
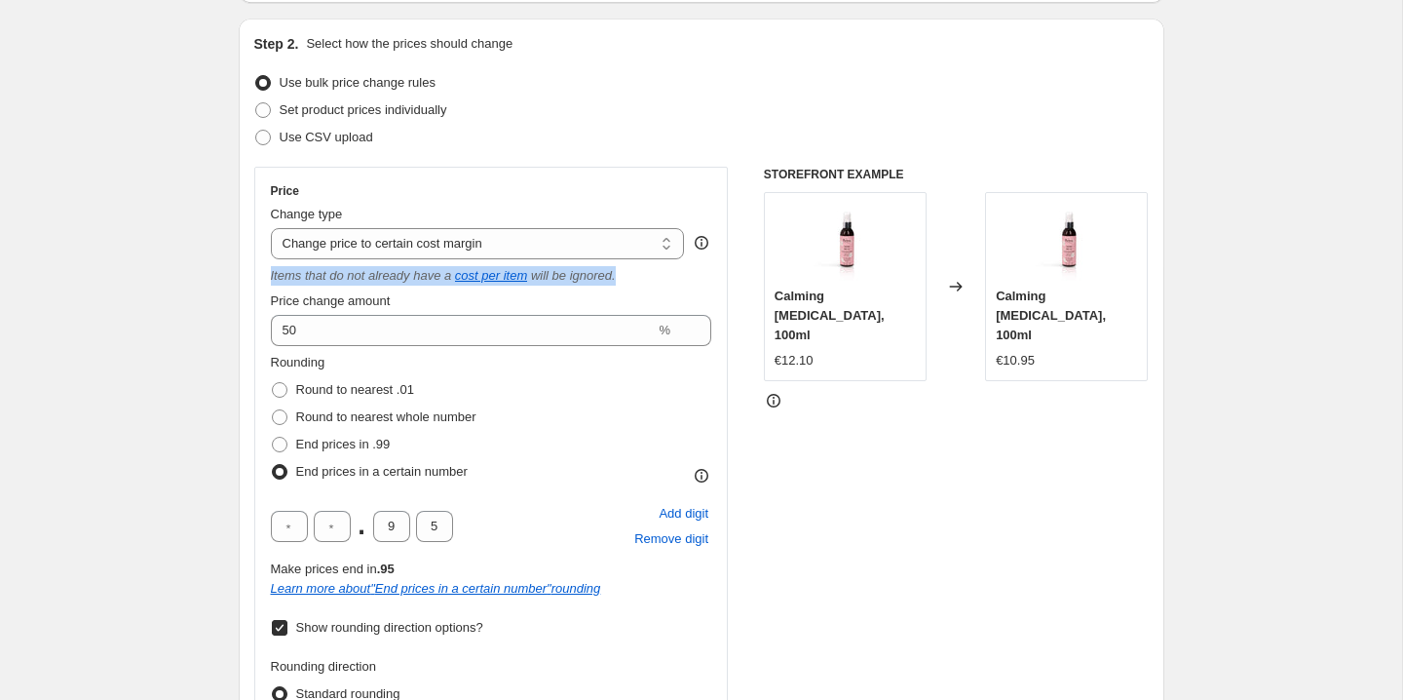
click at [422, 272] on icon "Items that do not already have a" at bounding box center [361, 275] width 181 height 15
click at [415, 272] on icon "Items that do not already have a" at bounding box center [361, 275] width 181 height 15
click at [702, 241] on icon at bounding box center [702, 240] width 2 height 2
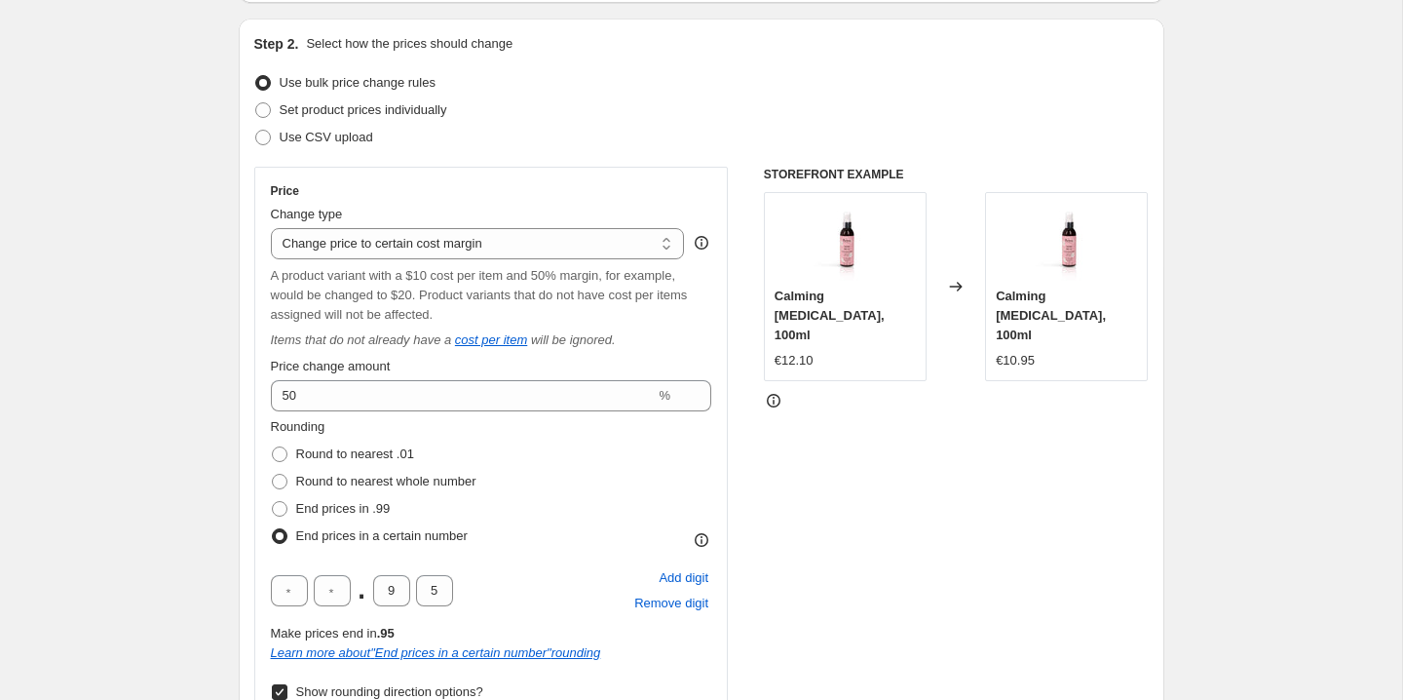
click at [400, 297] on span "A product variant with a $10 cost per item and 50% margin, for example, would b…" at bounding box center [479, 295] width 417 height 54
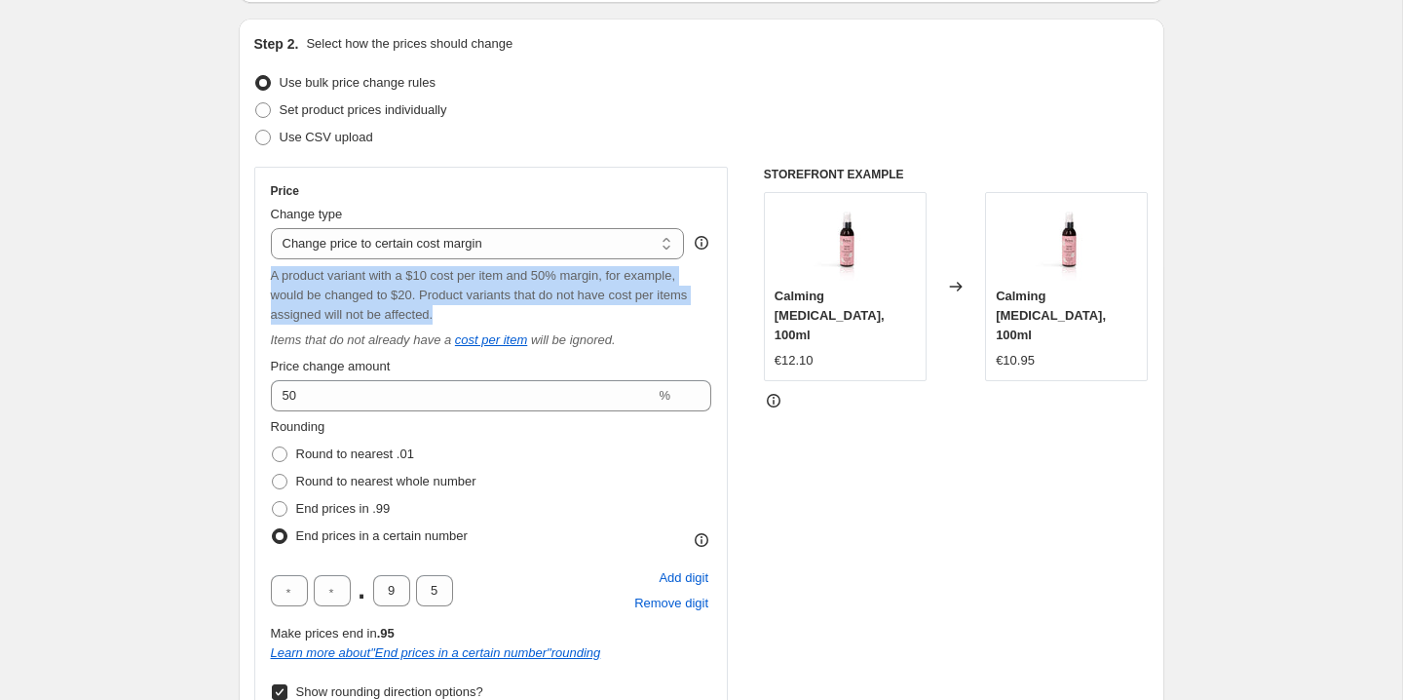
click at [420, 298] on span "A product variant with a $10 cost per item and 50% margin, for example, would b…" at bounding box center [479, 295] width 417 height 54
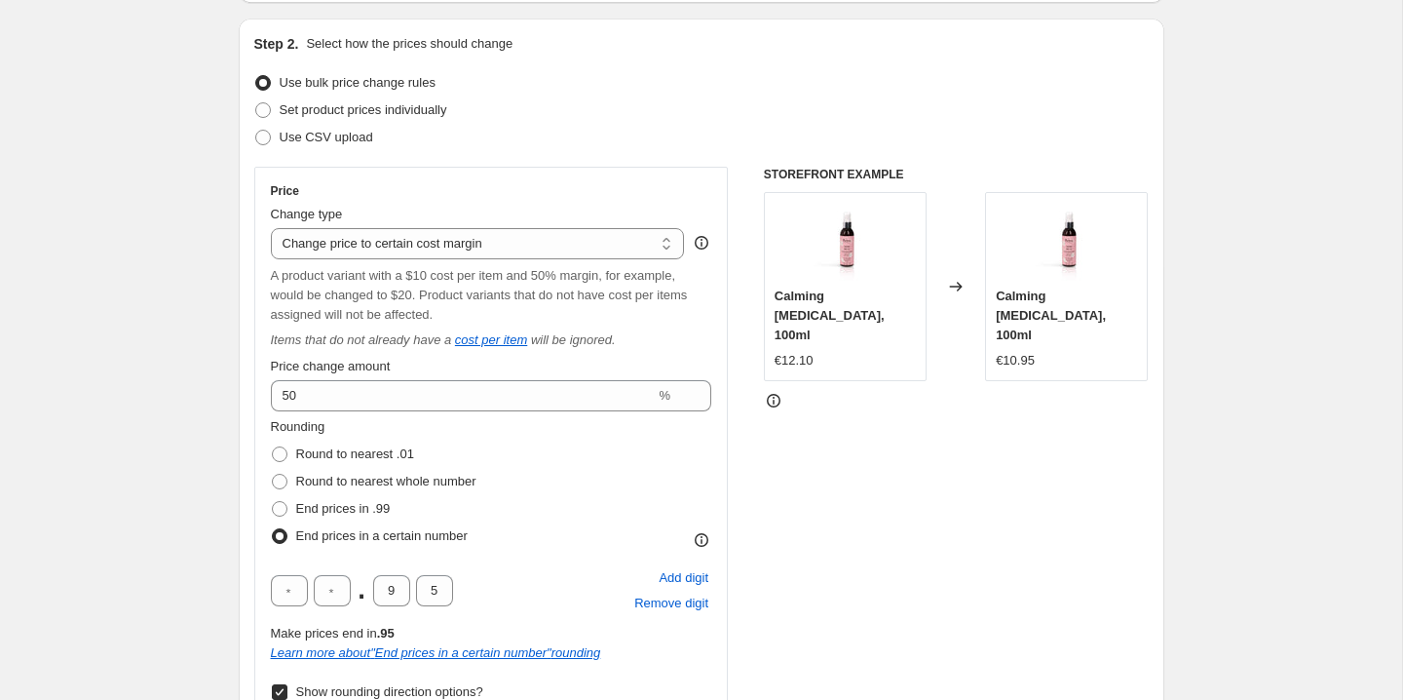
click at [420, 298] on span "A product variant with a $10 cost per item and 50% margin, for example, would b…" at bounding box center [479, 295] width 417 height 54
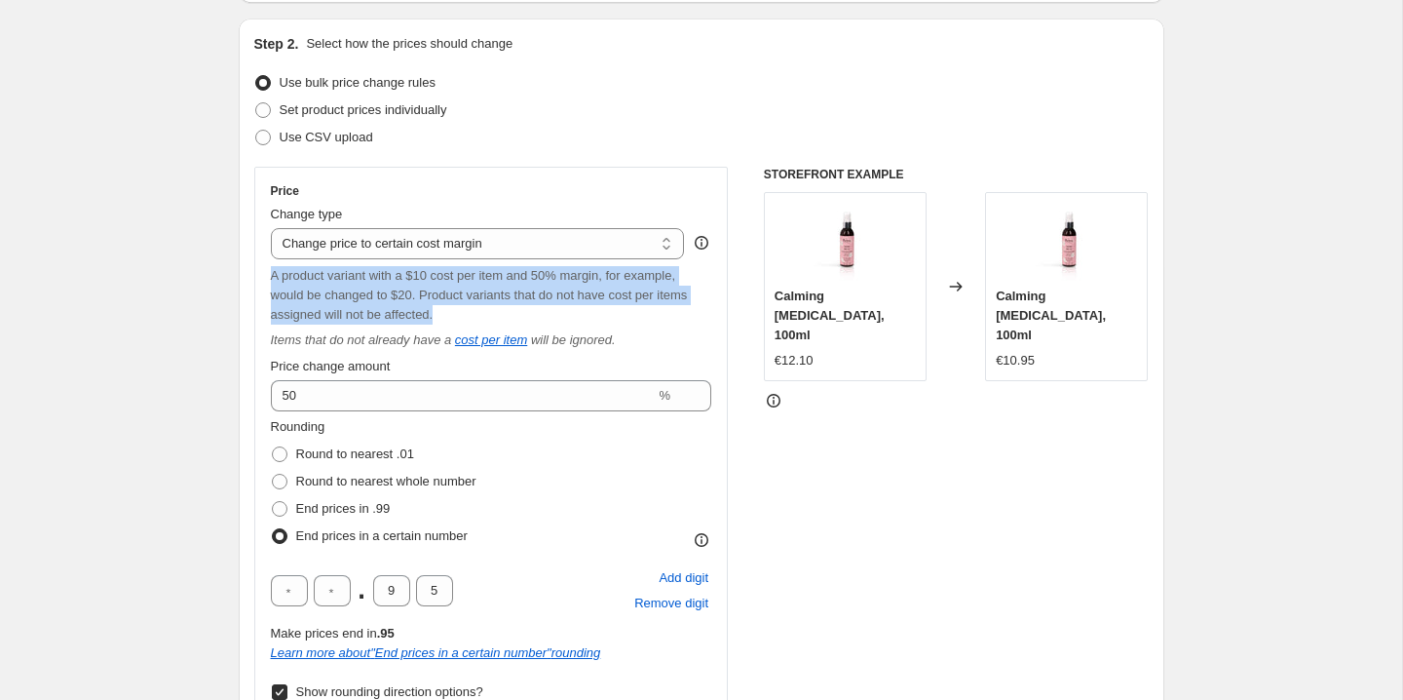
click at [449, 294] on span "A product variant with a $10 cost per item and 50% margin, for example, would b…" at bounding box center [479, 295] width 417 height 54
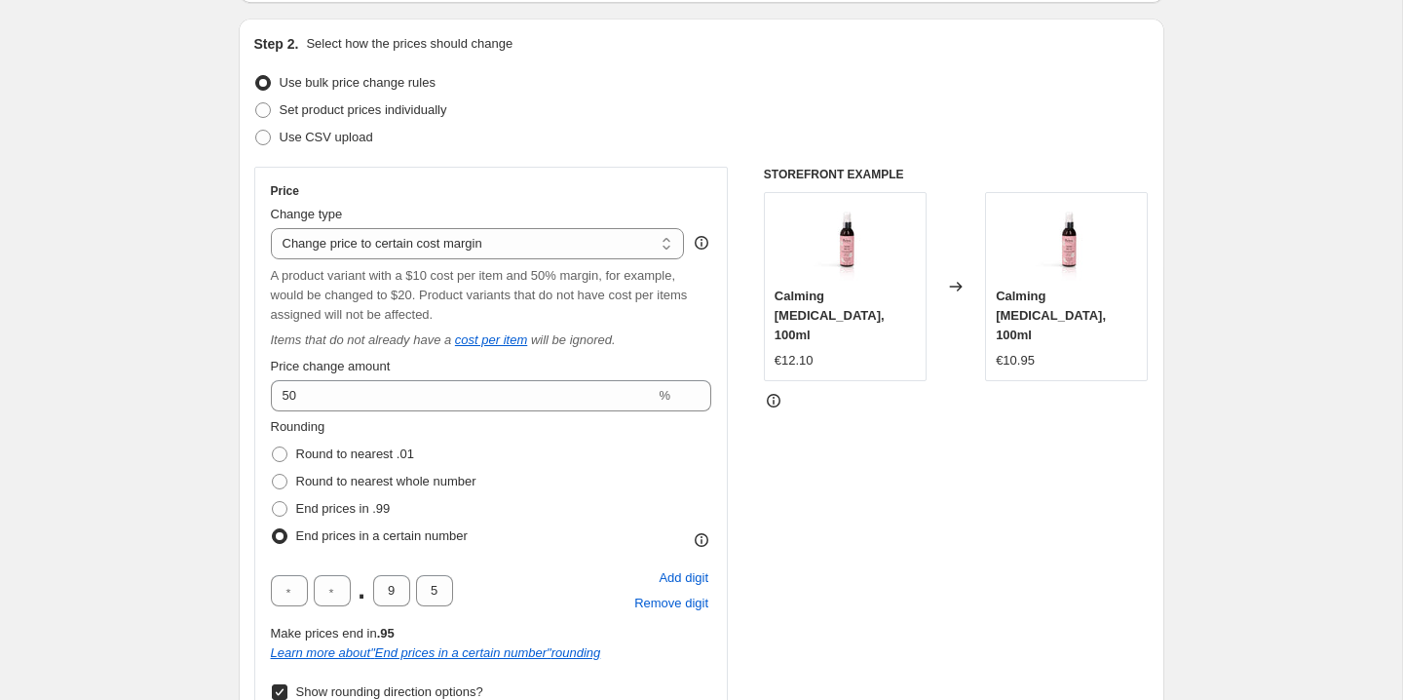
click at [449, 294] on span "A product variant with a $10 cost per item and 50% margin, for example, would b…" at bounding box center [479, 295] width 417 height 54
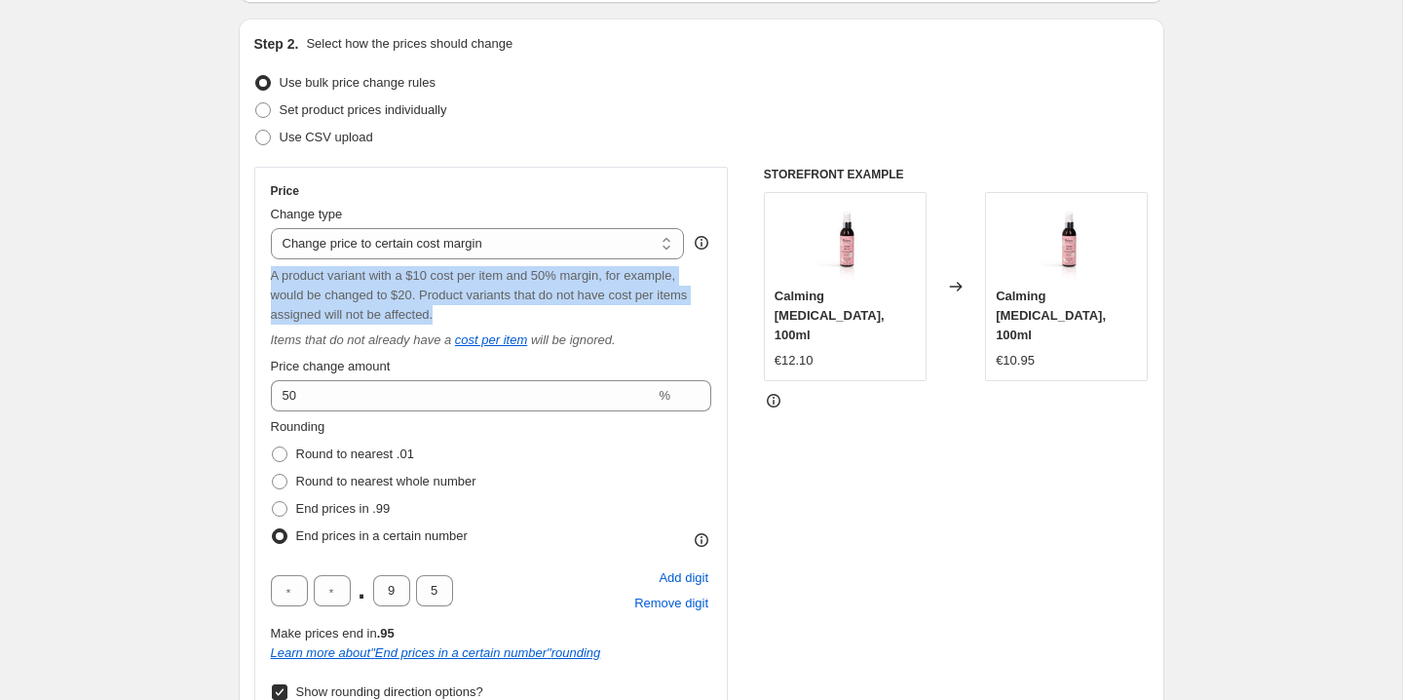
click at [478, 296] on span "A product variant with a $10 cost per item and 50% margin, for example, would b…" at bounding box center [479, 295] width 417 height 54
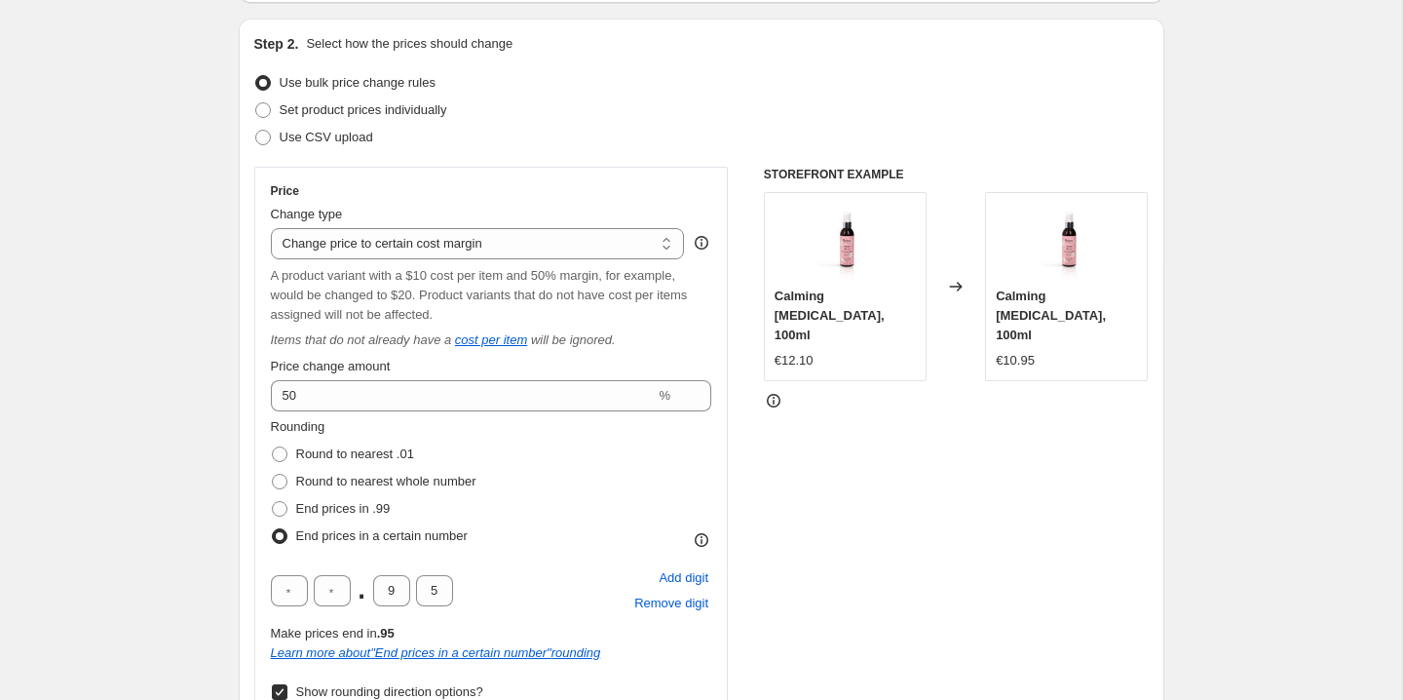
click at [401, 344] on icon "Items that do not already have a" at bounding box center [361, 339] width 181 height 15
click at [417, 344] on icon "Items that do not already have a" at bounding box center [361, 339] width 181 height 15
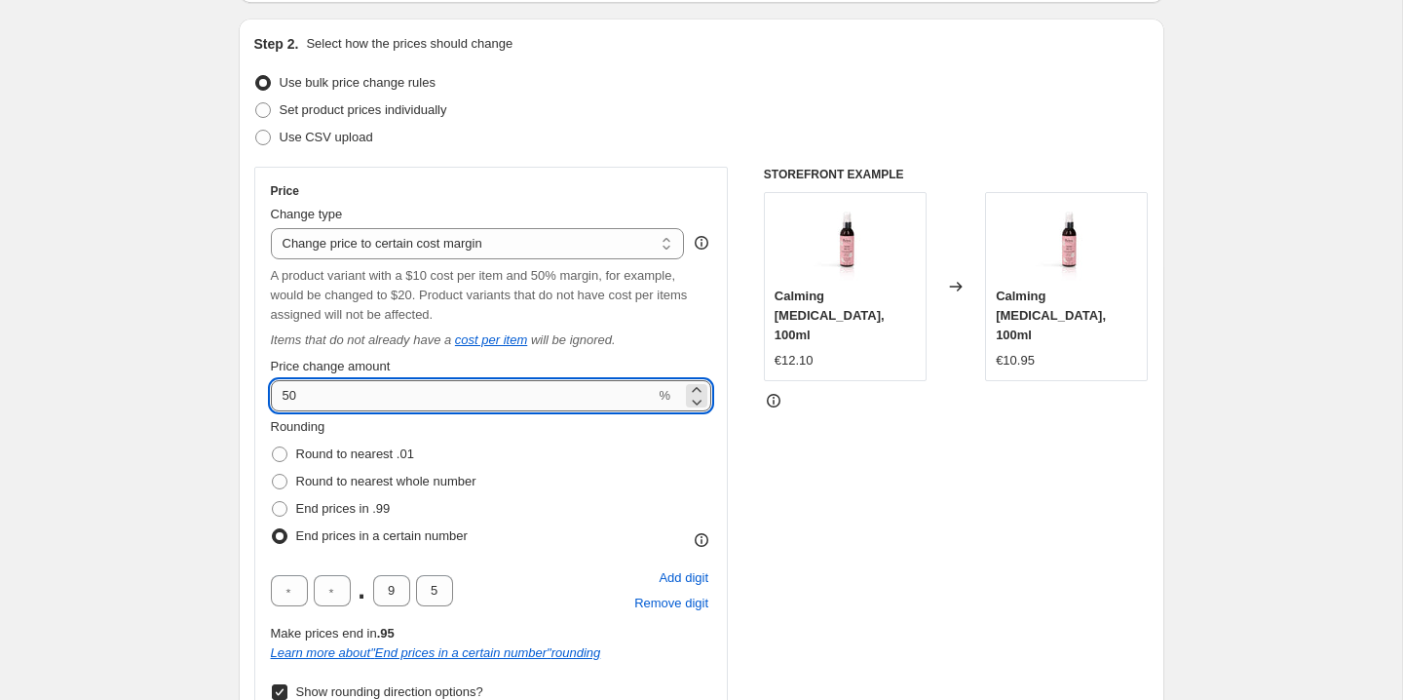
click at [422, 396] on input "50" at bounding box center [463, 395] width 385 height 31
click at [794, 459] on div "STOREFRONT EXAMPLE Calming Baby Oil, 100ml €12.10 Changed to Calming Baby Oil, …" at bounding box center [956, 567] width 385 height 801
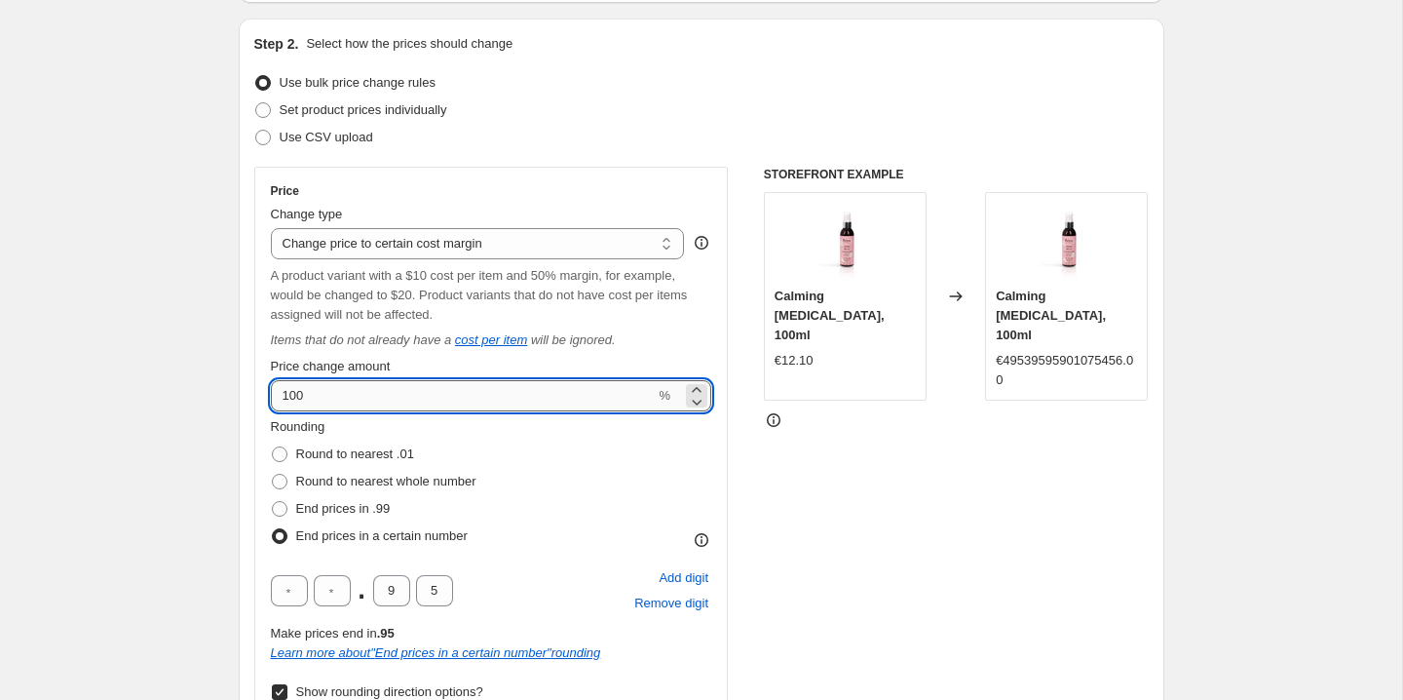
click at [519, 401] on input "100" at bounding box center [463, 395] width 385 height 31
type input "1"
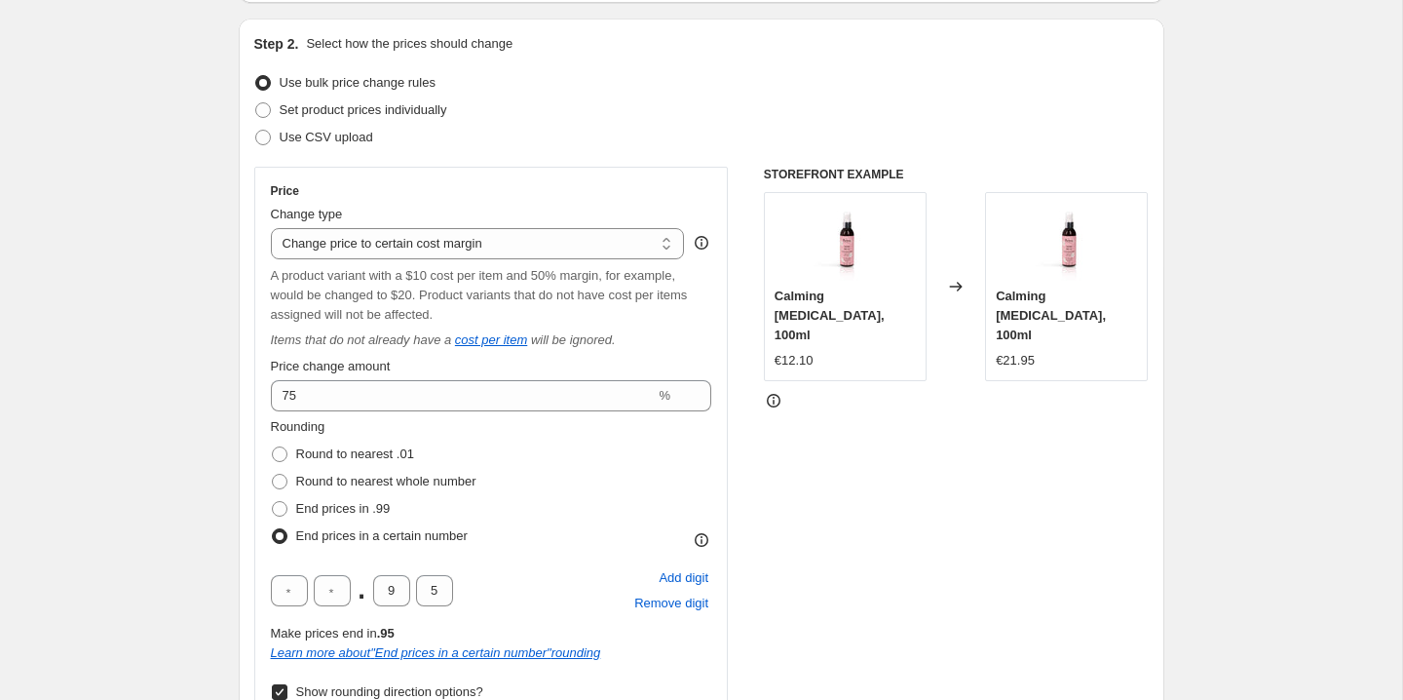
click at [812, 487] on div "STOREFRONT EXAMPLE Calming Baby Oil, 100ml €12.10 Changed to Calming Baby Oil, …" at bounding box center [956, 567] width 385 height 801
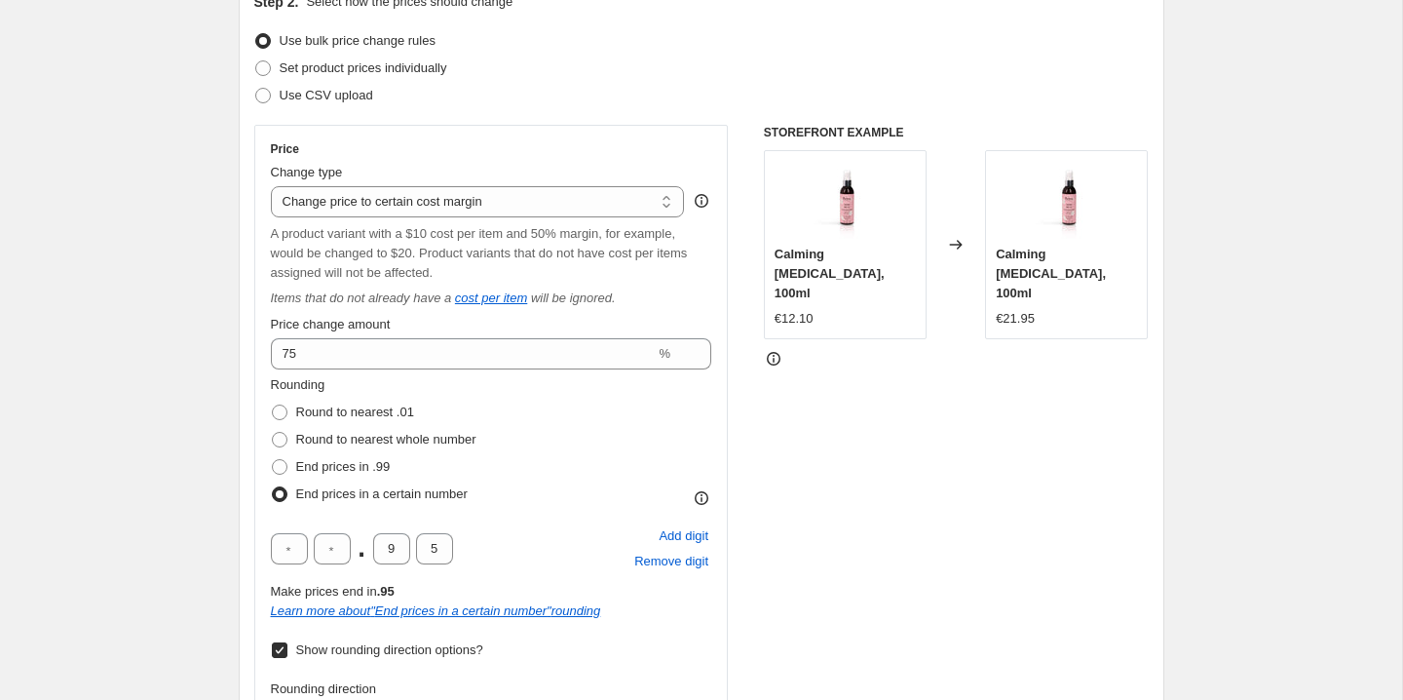
scroll to position [237, 0]
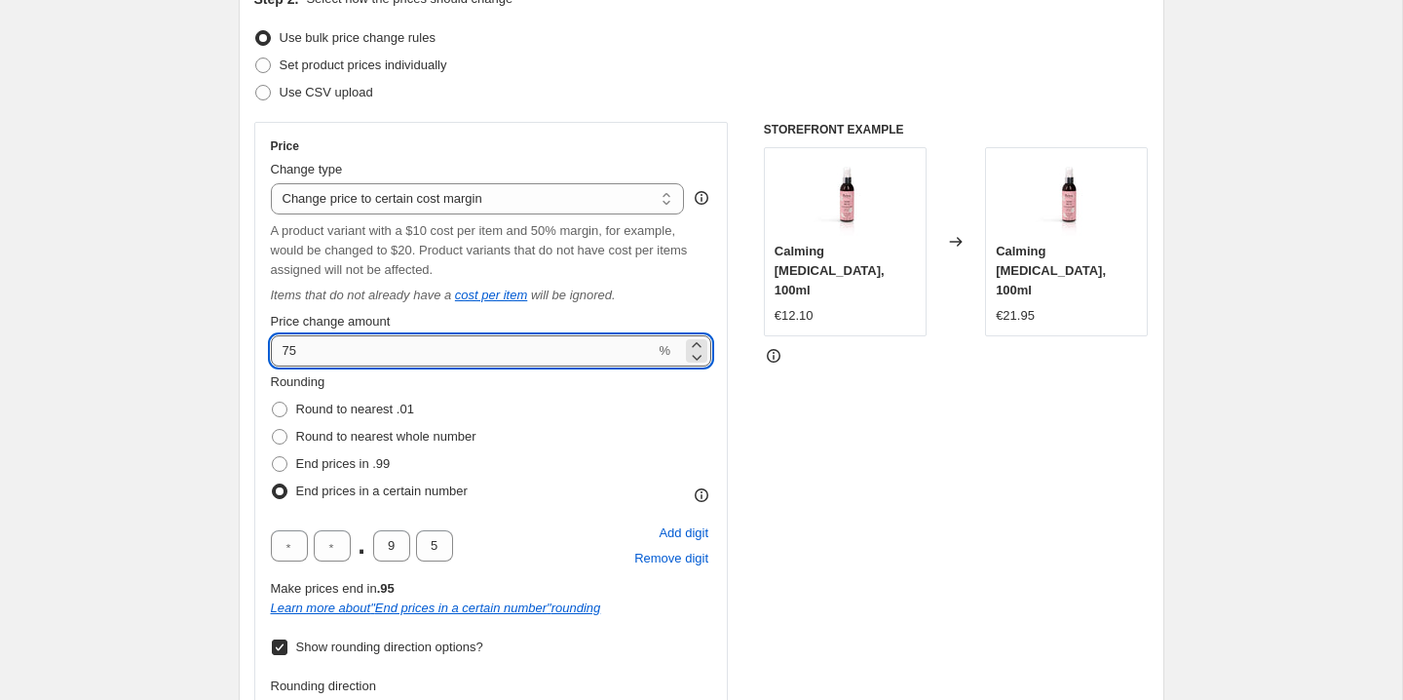
click at [535, 357] on input "75" at bounding box center [463, 350] width 385 height 31
click at [535, 358] on input "75" at bounding box center [463, 350] width 385 height 31
type input "66"
click at [766, 404] on div "STOREFRONT EXAMPLE Calming Baby Oil, 100ml €12.10 Changed to Calming Baby Oil, …" at bounding box center [956, 522] width 385 height 801
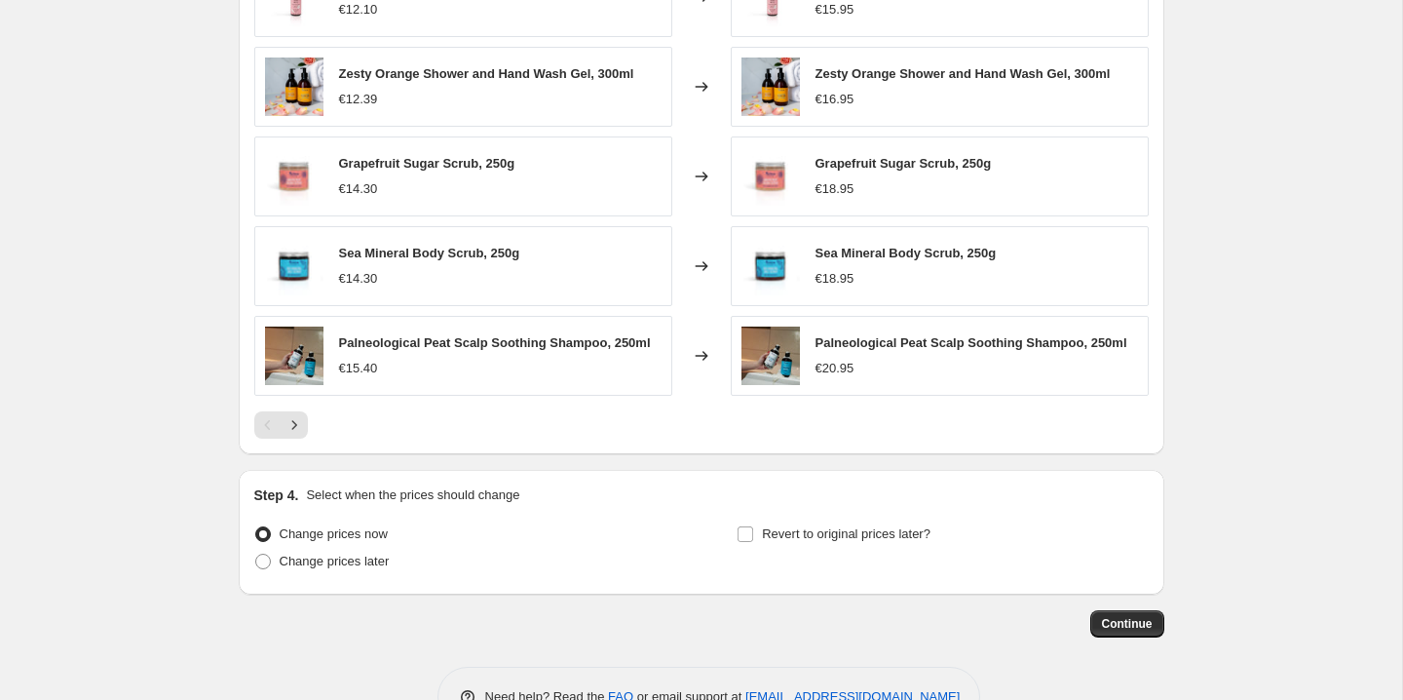
scroll to position [1742, 0]
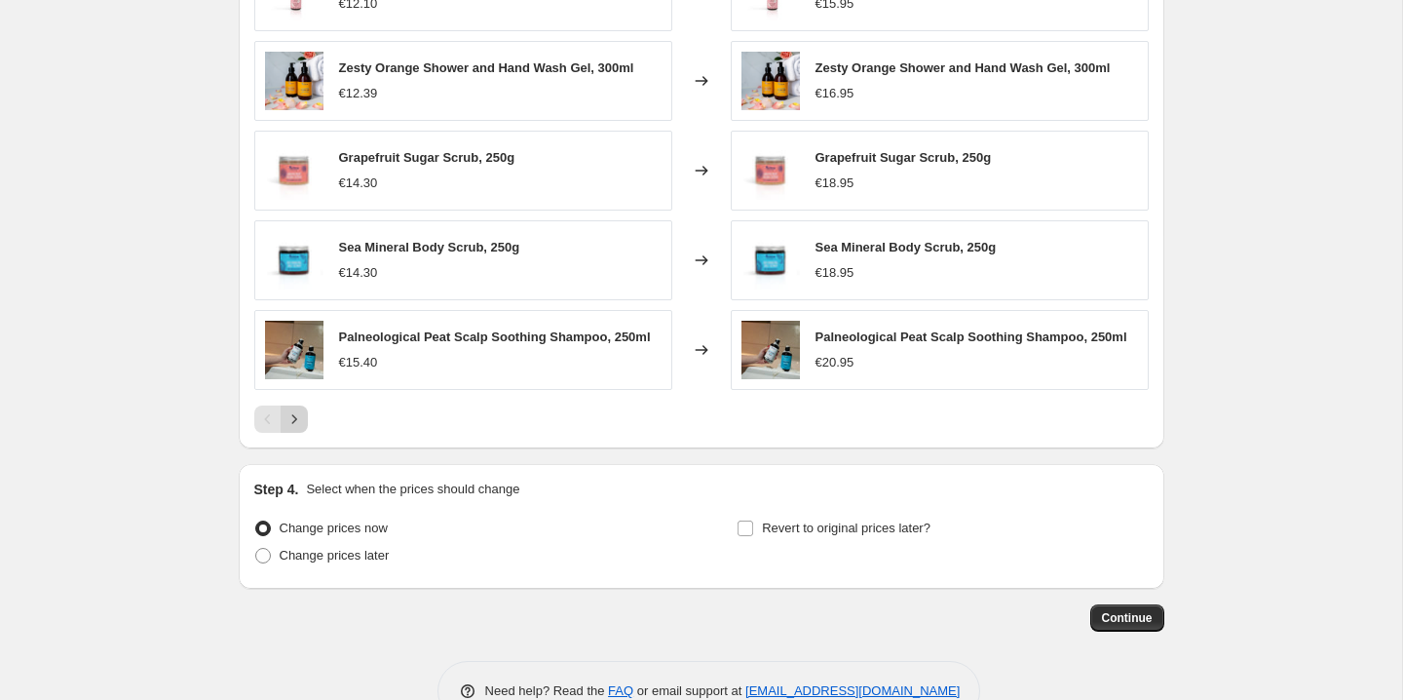
click at [295, 431] on button "Next" at bounding box center [294, 418] width 27 height 27
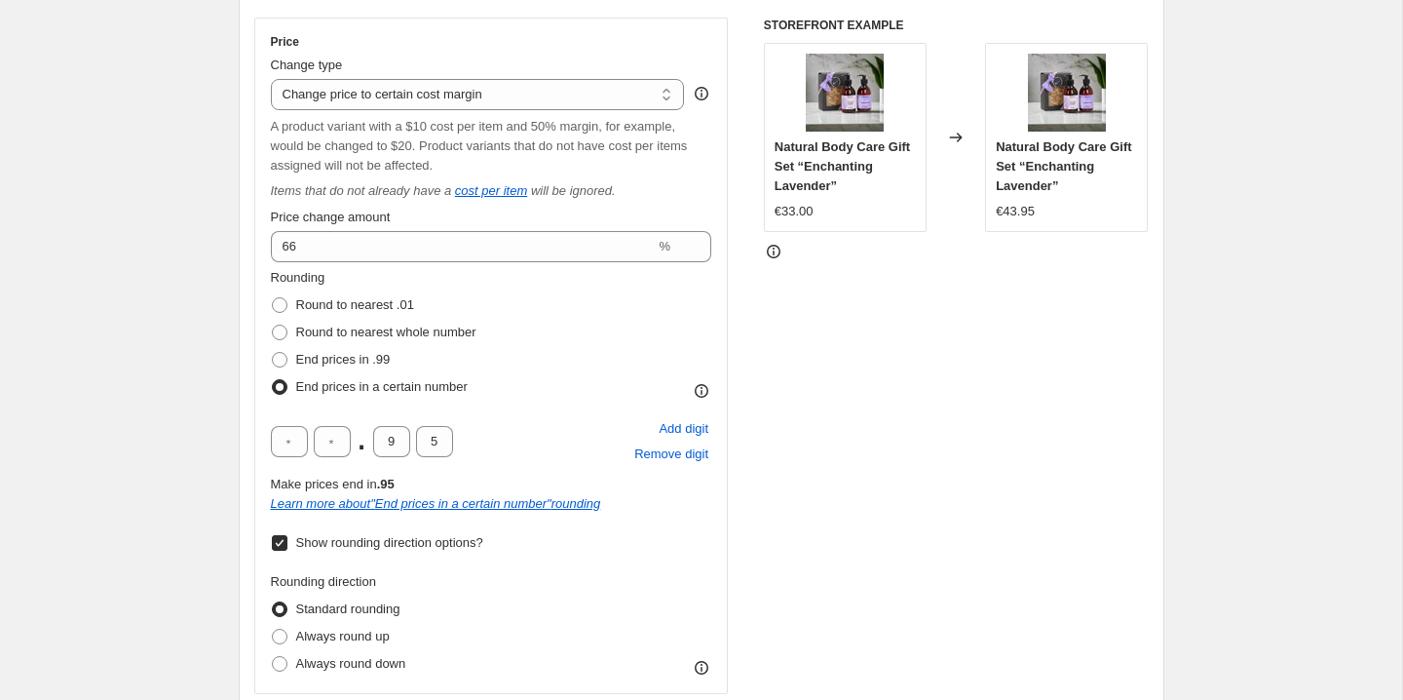
scroll to position [345, 0]
